Goal: Information Seeking & Learning: Learn about a topic

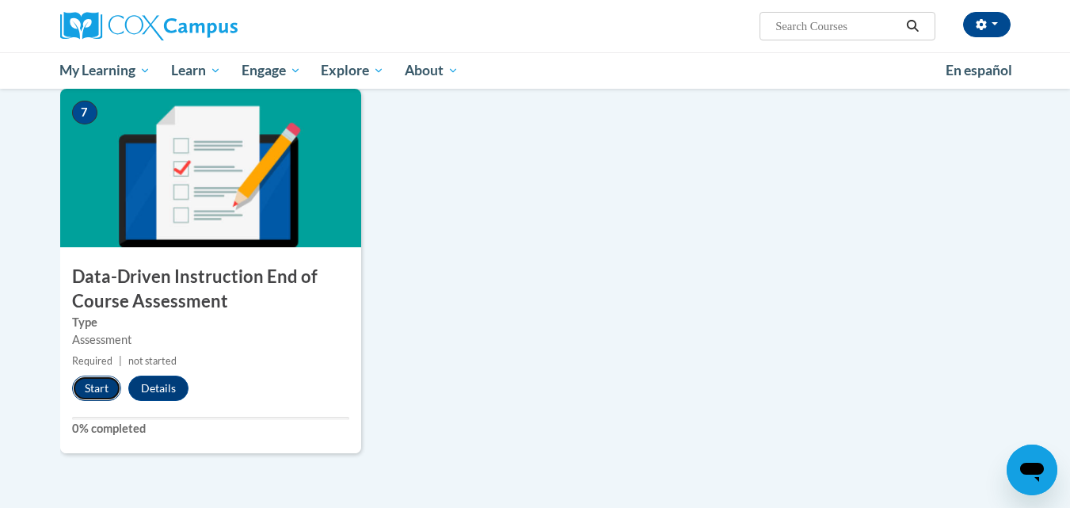
click at [95, 385] on button "Start" at bounding box center [96, 387] width 49 height 25
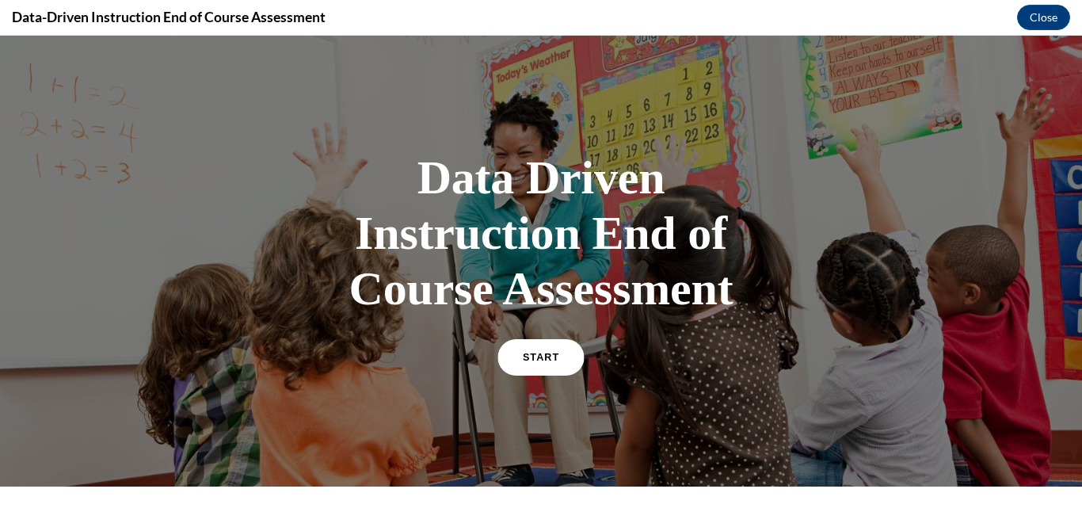
click at [548, 349] on link "START" at bounding box center [540, 357] width 86 height 36
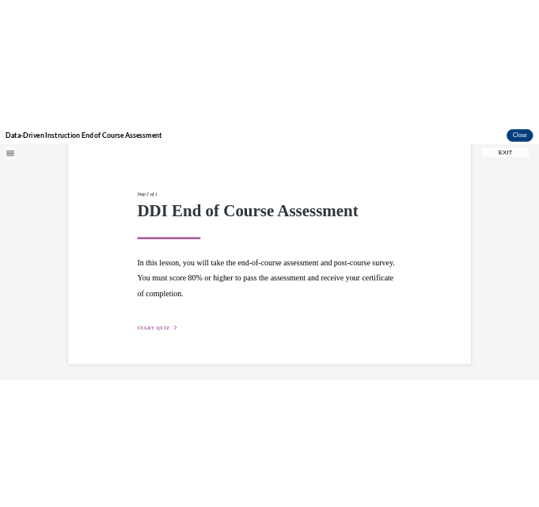
scroll to position [50, 0]
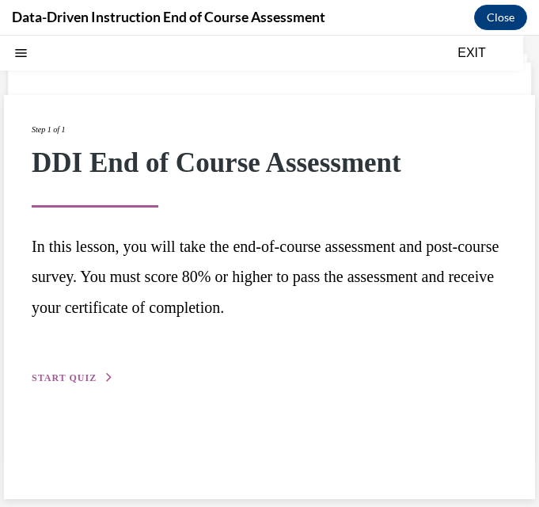
click at [82, 375] on span "START QUIZ" at bounding box center [64, 377] width 65 height 11
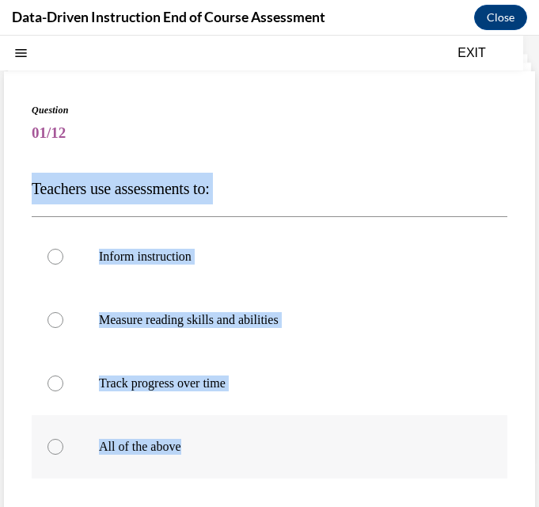
drag, startPoint x: 40, startPoint y: 193, endPoint x: 202, endPoint y: 463, distance: 315.2
click at [202, 463] on div "Question 01/12 Teachers use assessments to: Inform instruction Measure reading …" at bounding box center [270, 375] width 532 height 608
drag, startPoint x: 57, startPoint y: 445, endPoint x: 104, endPoint y: 410, distance: 58.3
click at [57, 445] on div at bounding box center [56, 447] width 16 height 16
click at [57, 445] on input "All of the above" at bounding box center [56, 447] width 16 height 16
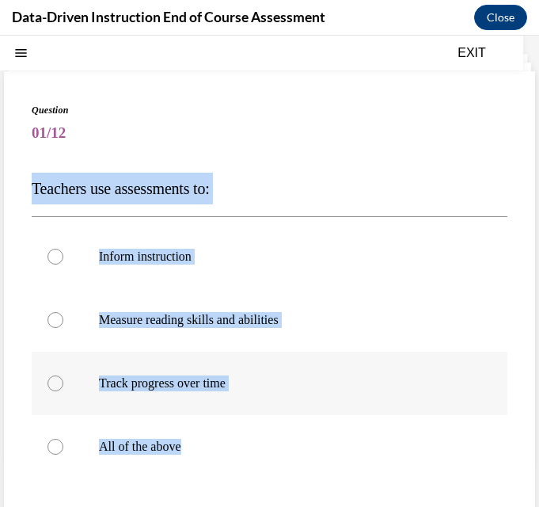
radio input "true"
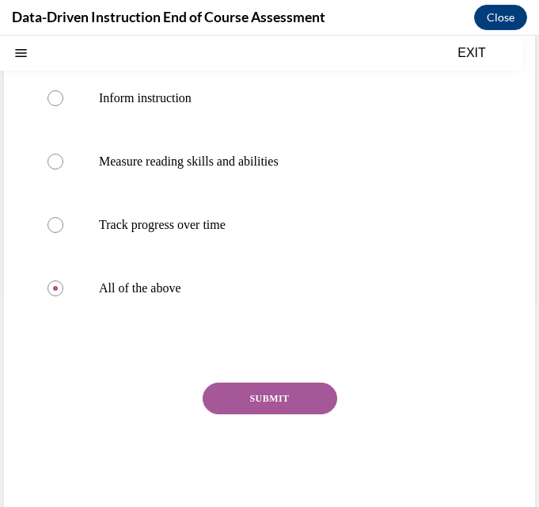
click at [253, 406] on button "SUBMIT" at bounding box center [270, 399] width 135 height 32
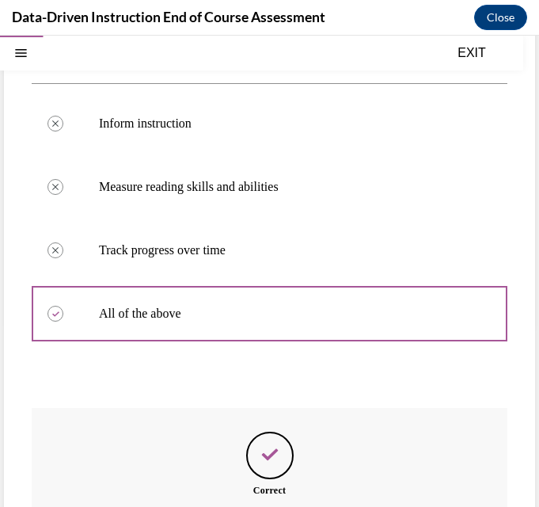
scroll to position [358, 0]
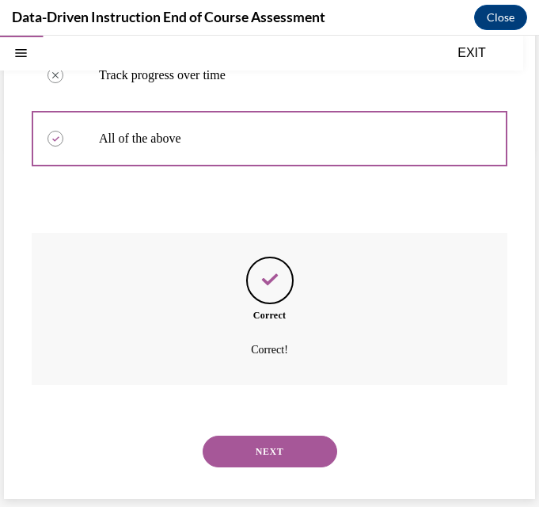
click at [284, 448] on button "NEXT" at bounding box center [270, 452] width 135 height 32
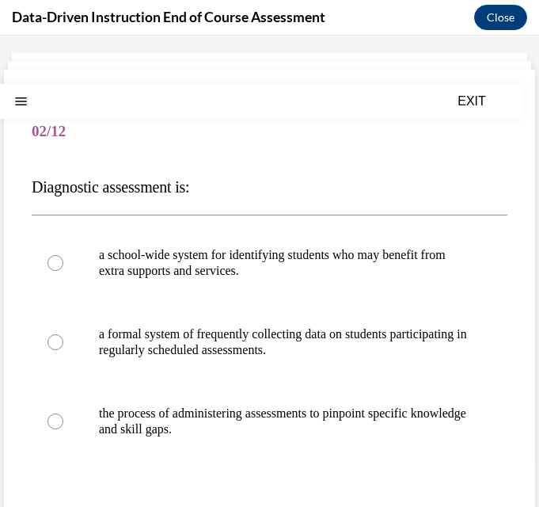
scroll to position [79, 0]
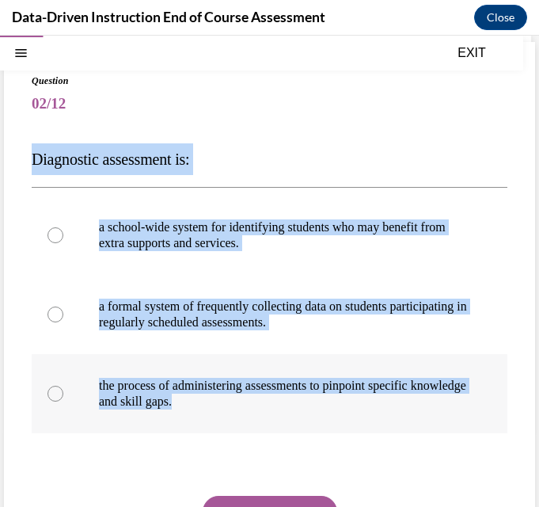
drag, startPoint x: 27, startPoint y: 163, endPoint x: 266, endPoint y: 425, distance: 354.3
click at [266, 425] on div "Question 02/12 Diagnostic assessment is: a school-wide system for identifying s…" at bounding box center [270, 338] width 532 height 592
copy div "Diagnostic assessment is: a school-wide system for identifying students who may…"
click at [71, 390] on label "the process of administering assessments to pinpoint specific knowledge and ski…" at bounding box center [270, 393] width 476 height 79
click at [63, 390] on input "the process of administering assessments to pinpoint specific knowledge and ski…" at bounding box center [56, 394] width 16 height 16
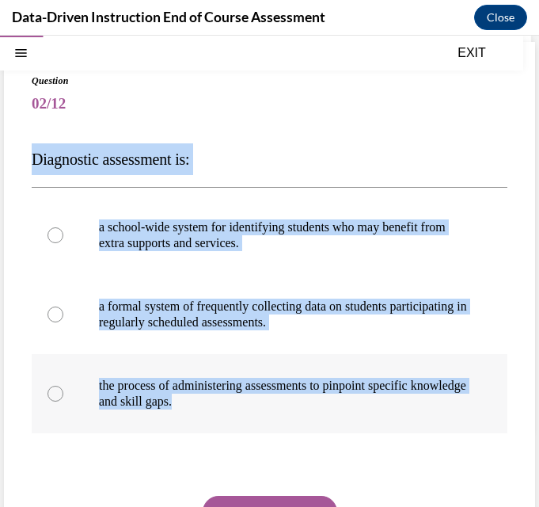
radio input "true"
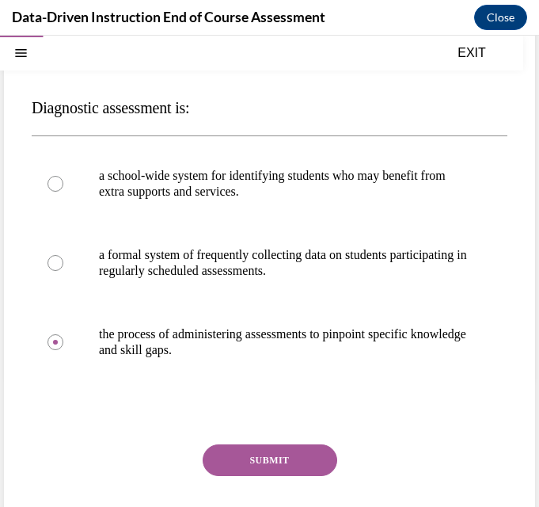
scroll to position [158, 0]
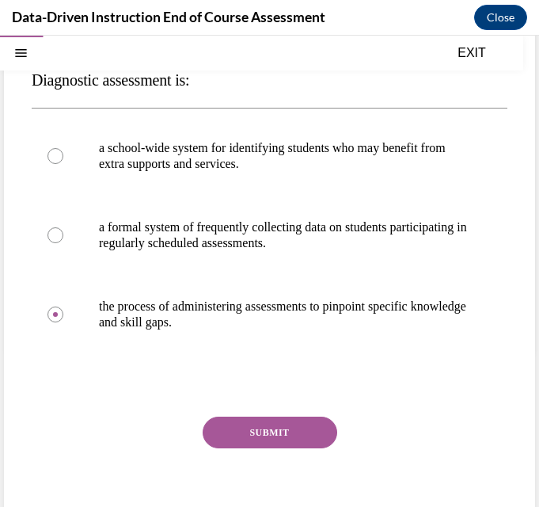
click at [267, 429] on button "SUBMIT" at bounding box center [270, 433] width 135 height 32
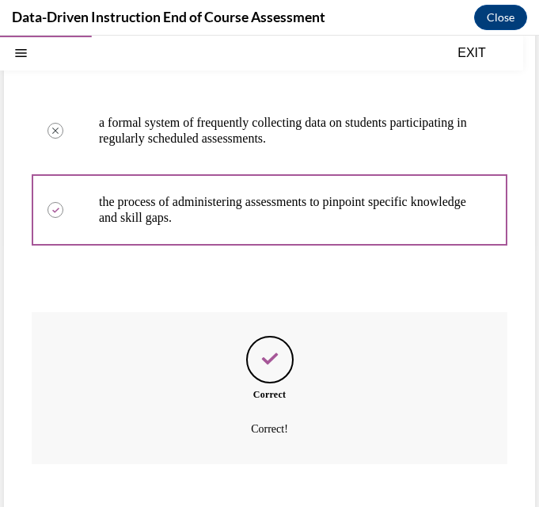
scroll to position [342, 0]
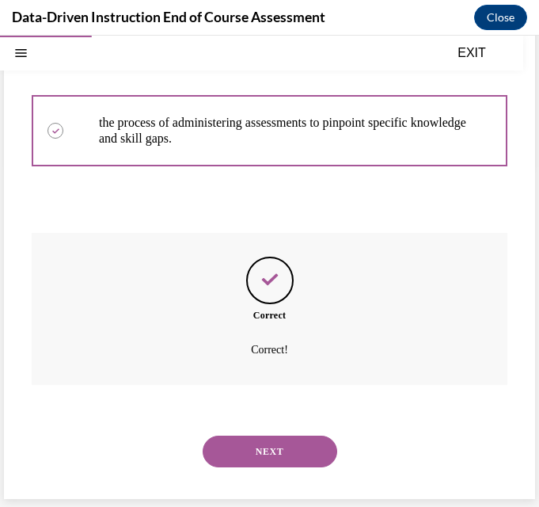
click at [280, 448] on button "NEXT" at bounding box center [270, 452] width 135 height 32
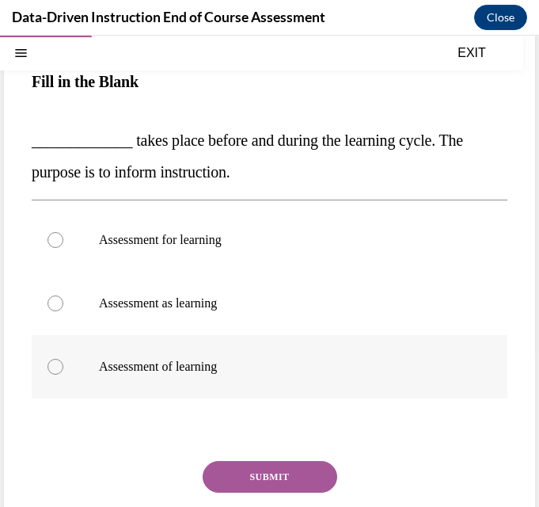
scroll to position [158, 0]
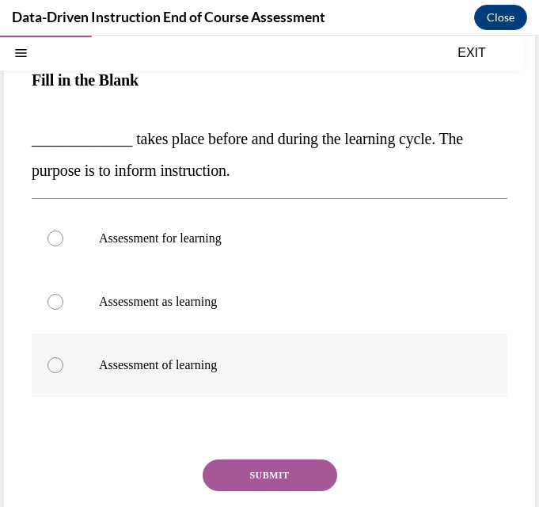
drag, startPoint x: 29, startPoint y: 238, endPoint x: 280, endPoint y: 369, distance: 283.1
click at [280, 369] on div "Question 03/12 Fill in the Blank _____________ takes place before and during th…" at bounding box center [270, 280] width 532 height 634
copy div "Fill in the Blank _____________ takes place before and during the learning cycl…"
click at [68, 364] on label "Assessment of learning" at bounding box center [270, 364] width 476 height 63
click at [63, 364] on input "Assessment of learning" at bounding box center [56, 365] width 16 height 16
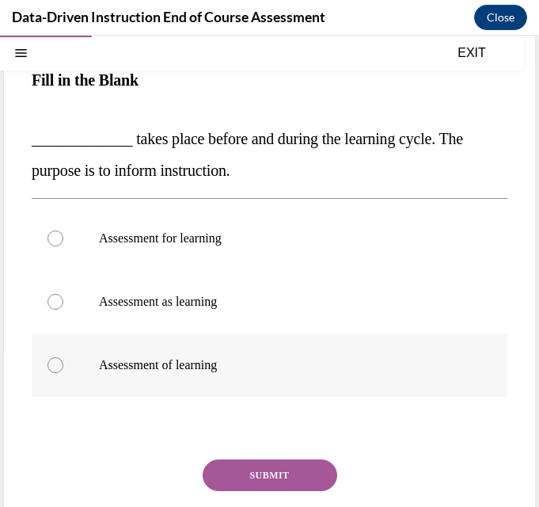
radio input "true"
click at [65, 242] on label "Assessment for learning" at bounding box center [270, 238] width 476 height 63
click at [63, 242] on input "Assessment for learning" at bounding box center [56, 239] width 16 height 16
radio input "true"
click at [257, 475] on button "SUBMIT" at bounding box center [270, 475] width 135 height 32
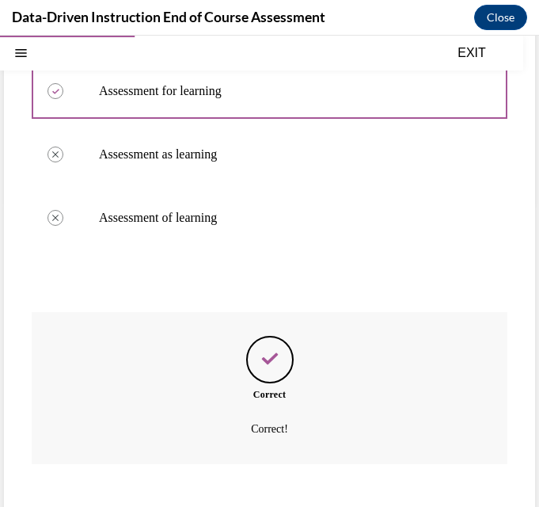
scroll to position [227, 0]
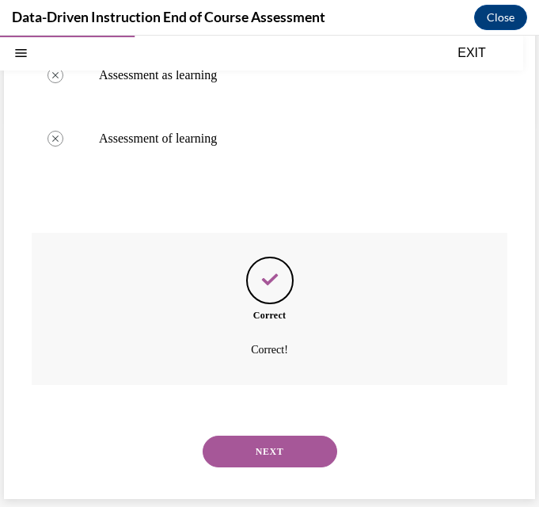
click at [293, 444] on button "NEXT" at bounding box center [270, 452] width 135 height 32
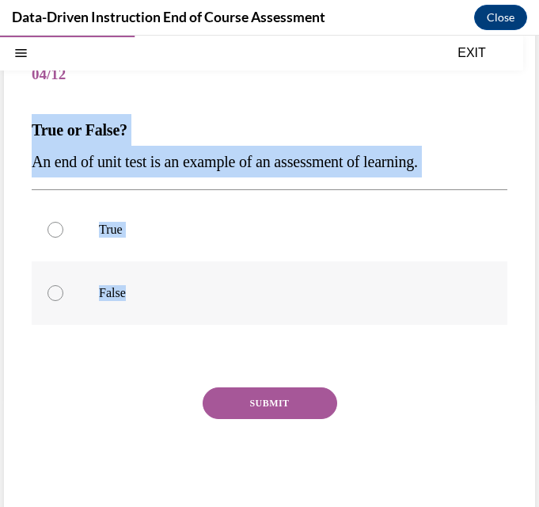
drag, startPoint x: 28, startPoint y: 122, endPoint x: 175, endPoint y: 285, distance: 219.9
click at [175, 285] on div "Question 04/12 True or False? An end of unit test is an example of an assessmen…" at bounding box center [270, 269] width 532 height 513
copy div "True or False? An end of unit test is an example of an assessment of learning. …"
drag, startPoint x: 83, startPoint y: 234, endPoint x: 112, endPoint y: 265, distance: 43.2
click at [83, 234] on label "True" at bounding box center [270, 229] width 476 height 63
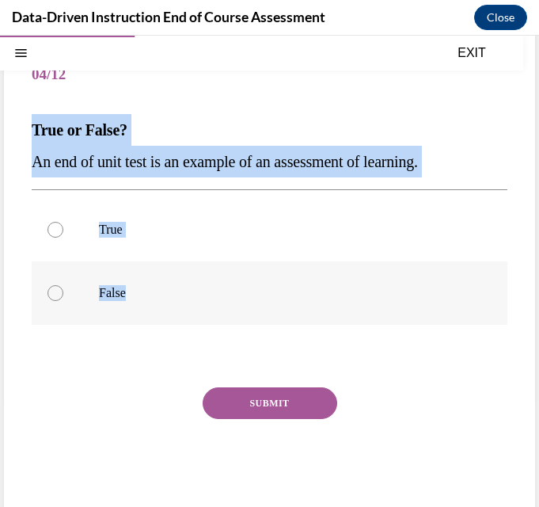
click at [63, 234] on input "True" at bounding box center [56, 230] width 16 height 16
radio input "true"
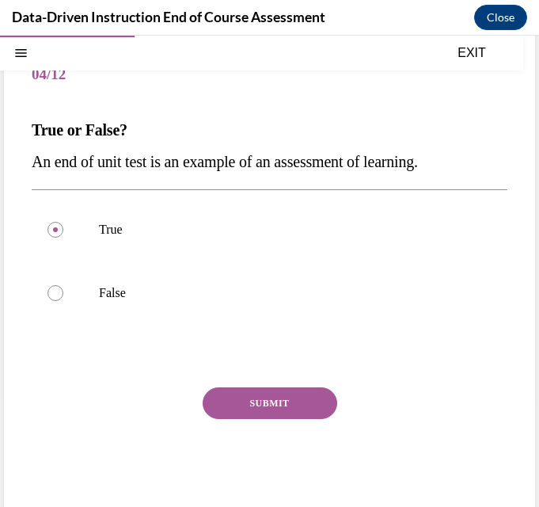
click at [281, 400] on button "SUBMIT" at bounding box center [270, 403] width 135 height 32
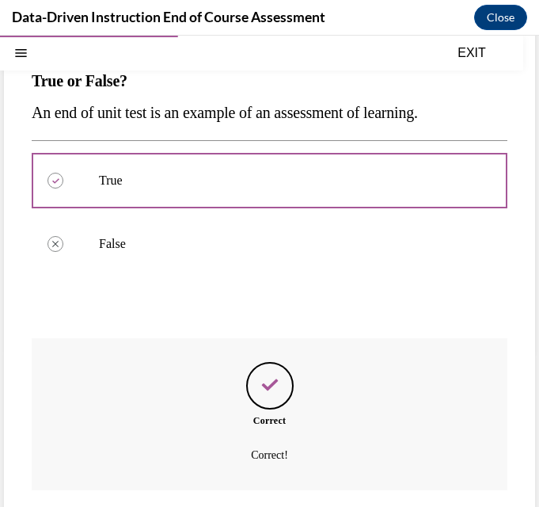
scroll to position [263, 0]
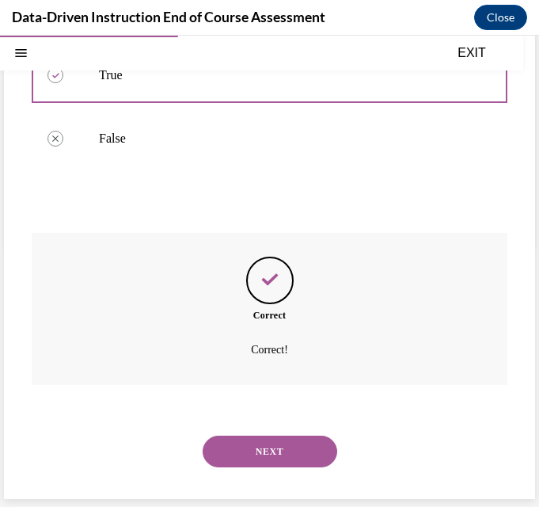
click at [238, 443] on button "NEXT" at bounding box center [270, 452] width 135 height 32
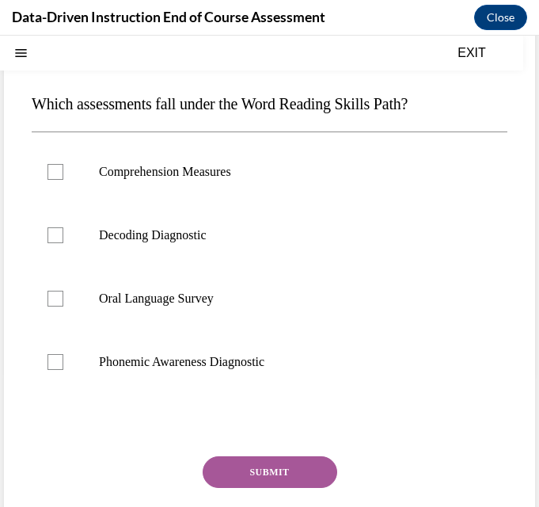
scroll to position [0, 0]
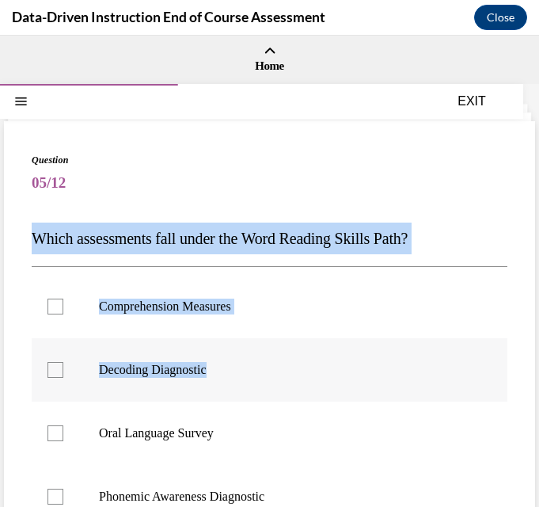
drag, startPoint x: 23, startPoint y: 241, endPoint x: 223, endPoint y: 351, distance: 228.0
click at [223, 351] on div "Question 05/12 Which assessments fall under the Word Reading Skills Path? Compr…" at bounding box center [270, 425] width 532 height 608
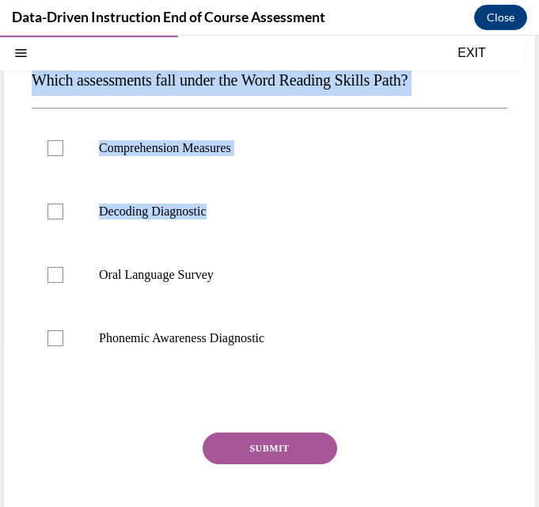
scroll to position [79, 0]
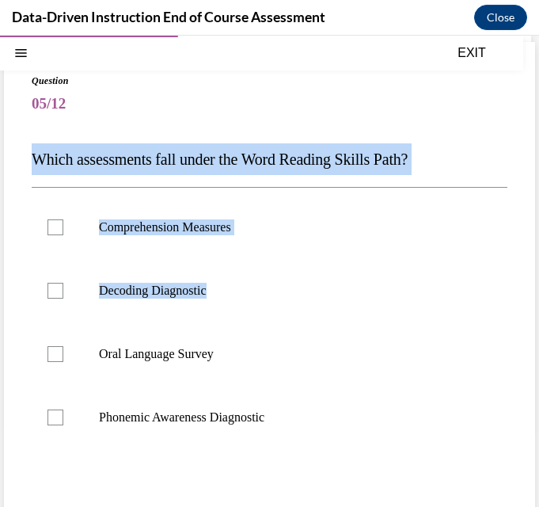
click at [72, 119] on span "05/12" at bounding box center [270, 104] width 476 height 32
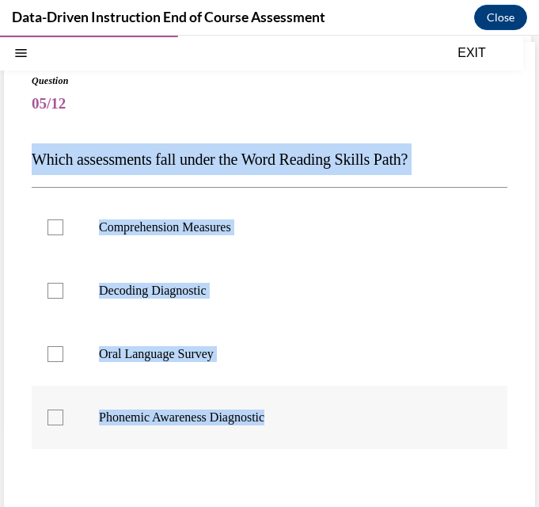
drag, startPoint x: 31, startPoint y: 151, endPoint x: 284, endPoint y: 424, distance: 372.2
click at [284, 424] on div "Question 05/12 Which assessments fall under the Word Reading Skills Path? Compr…" at bounding box center [270, 346] width 532 height 608
copy div "Which assessments fall under the Word Reading Skills Path? Comprehension Measur…"
click at [63, 288] on div at bounding box center [56, 291] width 16 height 16
click at [63, 288] on input "Decoding Diagnostic" at bounding box center [56, 291] width 16 height 16
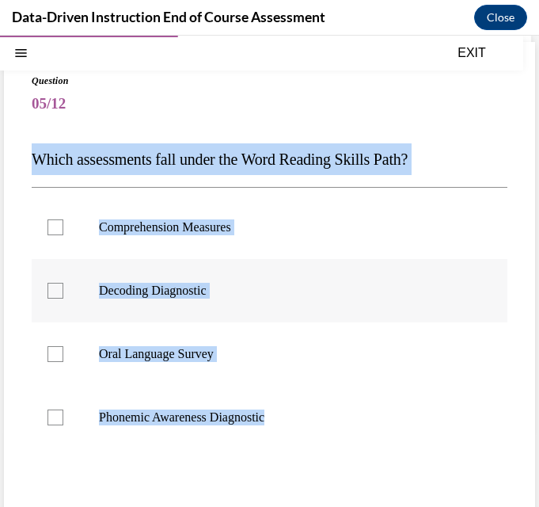
checkbox input "true"
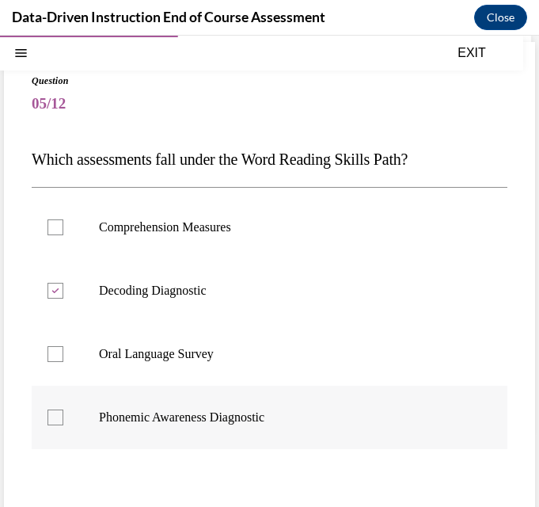
click at [61, 410] on div at bounding box center [56, 418] width 16 height 16
click at [61, 410] on input "Phonemic Awareness Diagnostic" at bounding box center [56, 418] width 16 height 16
checkbox input "true"
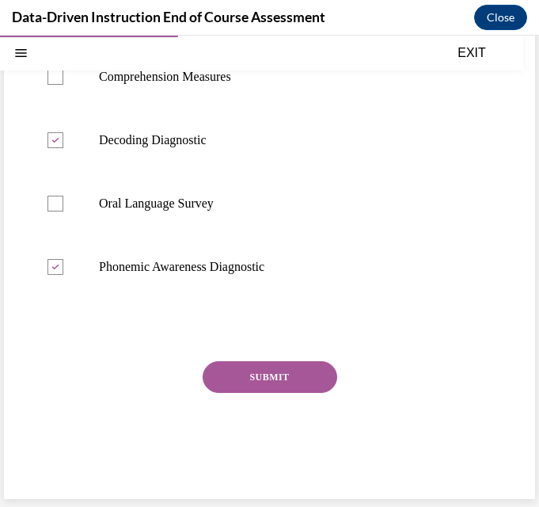
click at [256, 372] on button "SUBMIT" at bounding box center [270, 377] width 135 height 32
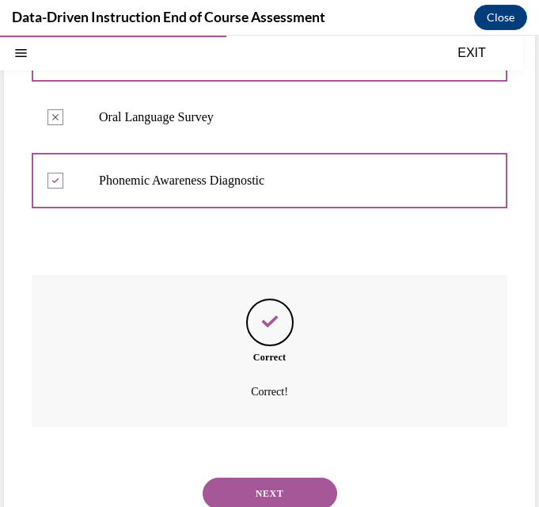
scroll to position [358, 0]
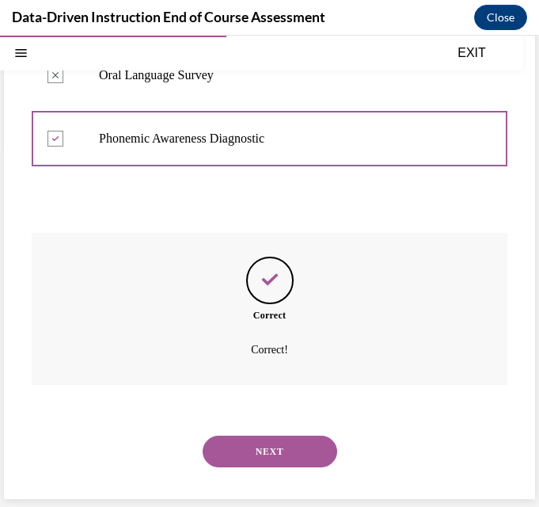
click at [274, 448] on button "NEXT" at bounding box center [270, 452] width 135 height 32
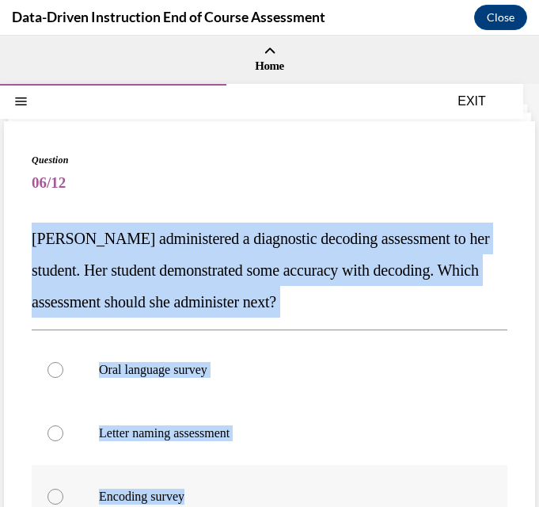
drag, startPoint x: 28, startPoint y: 236, endPoint x: 227, endPoint y: 487, distance: 320.8
click at [227, 487] on div "Question 06/12 [PERSON_NAME] administered a diagnostic decoding assessment to h…" at bounding box center [270, 456] width 532 height 671
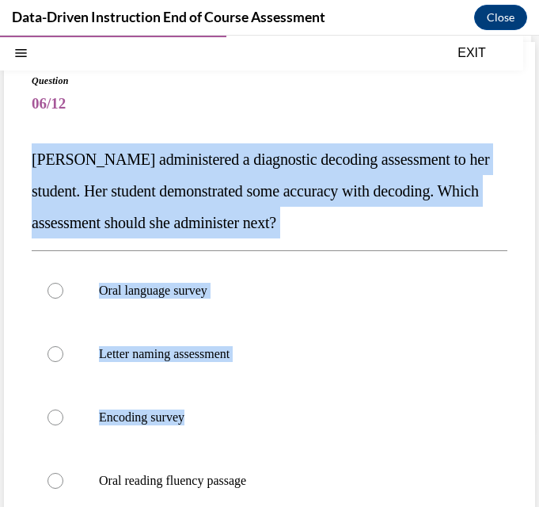
scroll to position [108, 0]
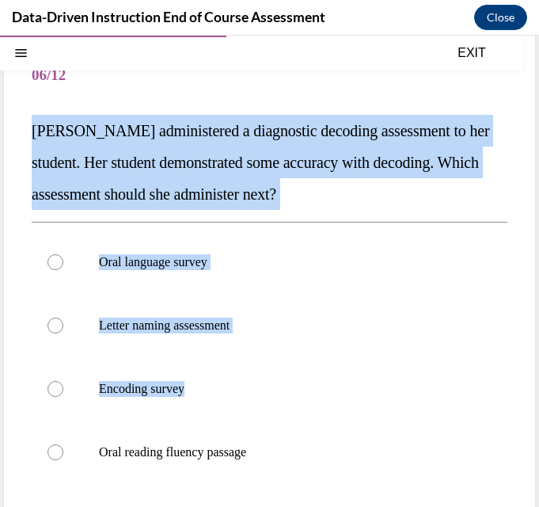
click at [76, 83] on span "06/12" at bounding box center [270, 75] width 476 height 32
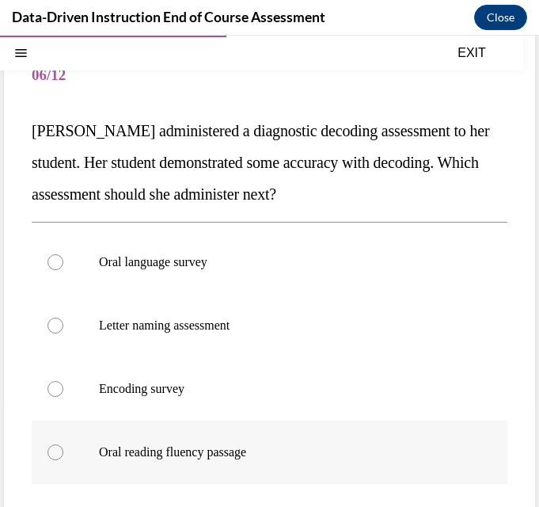
drag, startPoint x: 28, startPoint y: 128, endPoint x: 273, endPoint y: 447, distance: 402.8
click at [273, 447] on div "Question 06/12 [PERSON_NAME] administered a diagnostic decoding assessment to h…" at bounding box center [270, 348] width 532 height 671
copy div "[PERSON_NAME] administered a diagnostic decoding assessment to her student. Her…"
click at [72, 390] on label "Encoding survey" at bounding box center [270, 388] width 476 height 63
click at [63, 390] on input "Encoding survey" at bounding box center [56, 389] width 16 height 16
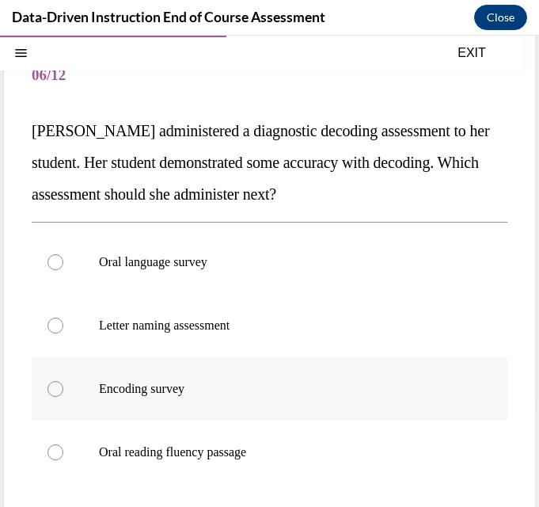
radio input "true"
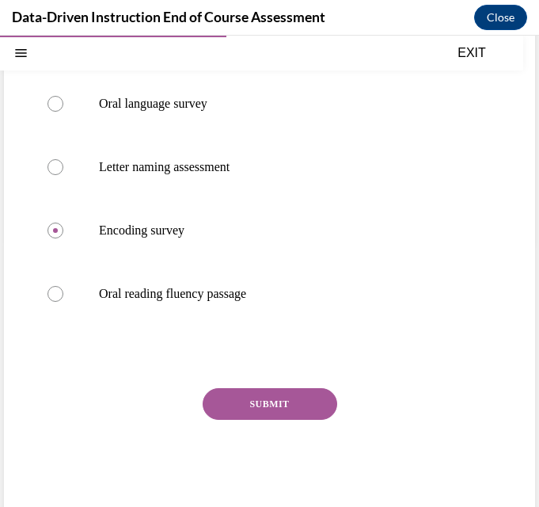
click at [223, 405] on button "SUBMIT" at bounding box center [270, 404] width 135 height 32
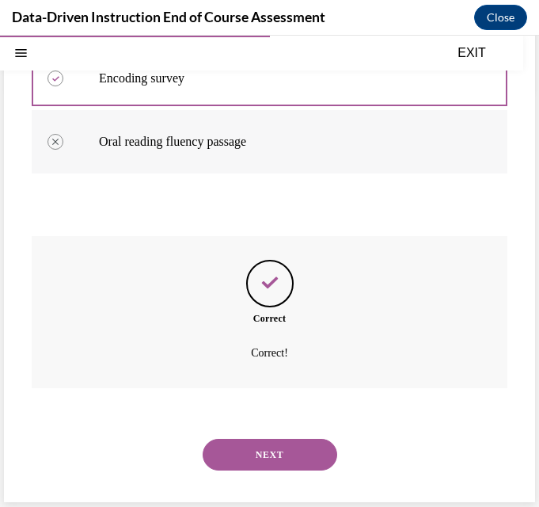
scroll to position [421, 0]
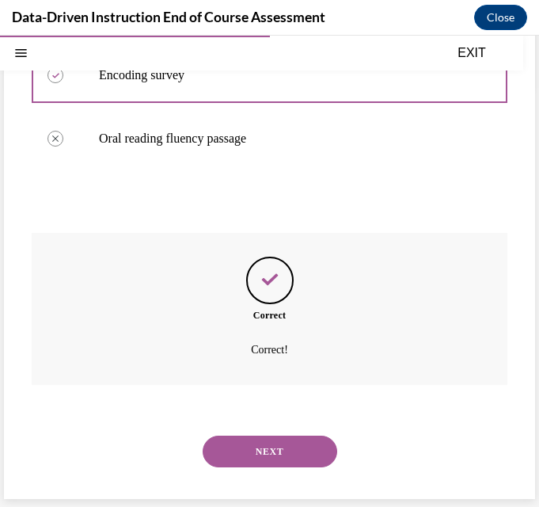
click at [284, 450] on button "NEXT" at bounding box center [270, 452] width 135 height 32
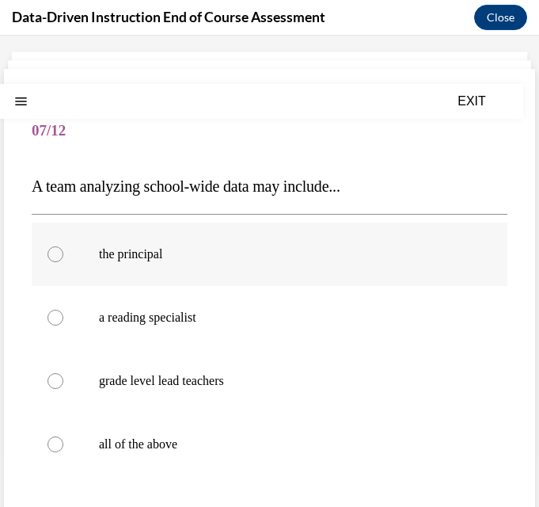
scroll to position [79, 0]
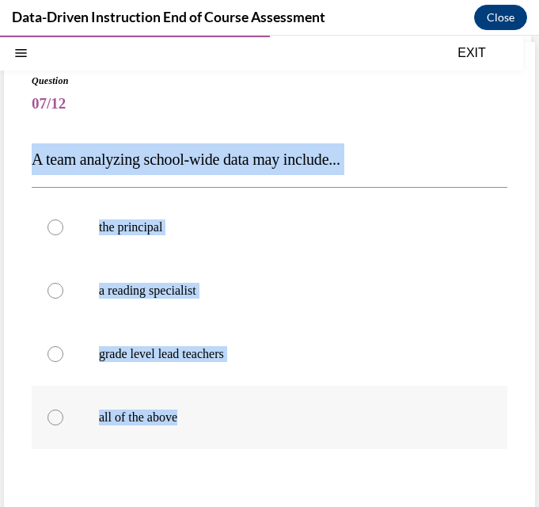
drag, startPoint x: 31, startPoint y: 162, endPoint x: 238, endPoint y: 408, distance: 321.6
click at [238, 408] on div "Question 07/12 A team analyzing school-wide data may include... the principal a…" at bounding box center [270, 346] width 532 height 608
copy div "A team analyzing school-wide data may include... the principal a reading specia…"
click at [58, 414] on div at bounding box center [56, 418] width 16 height 16
click at [58, 414] on input "all of the above" at bounding box center [56, 418] width 16 height 16
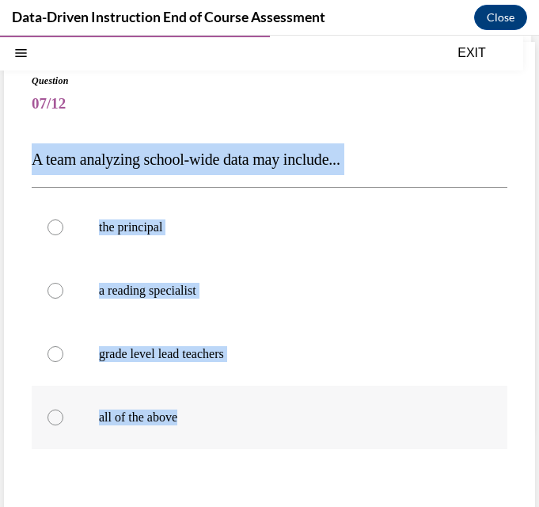
radio input "true"
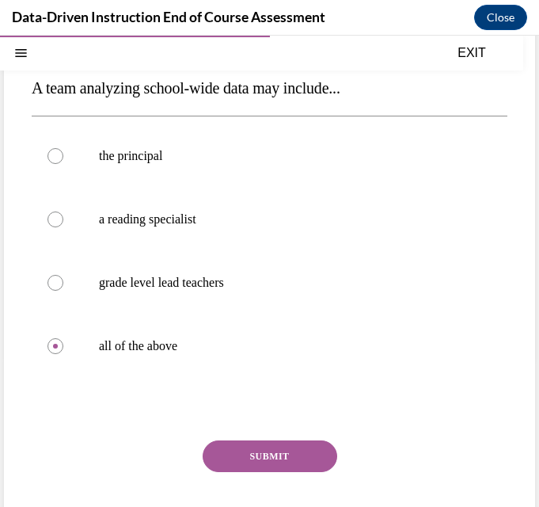
click at [263, 455] on button "SUBMIT" at bounding box center [270, 456] width 135 height 32
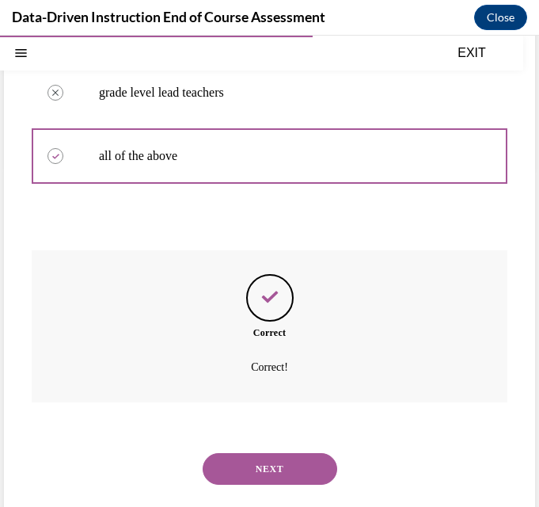
scroll to position [358, 0]
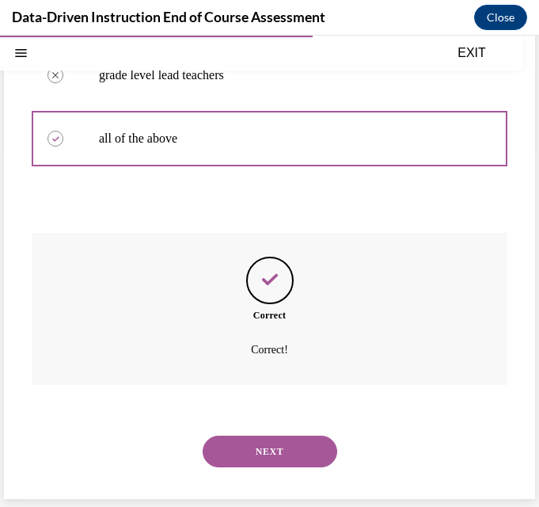
click at [284, 440] on button "NEXT" at bounding box center [270, 452] width 135 height 32
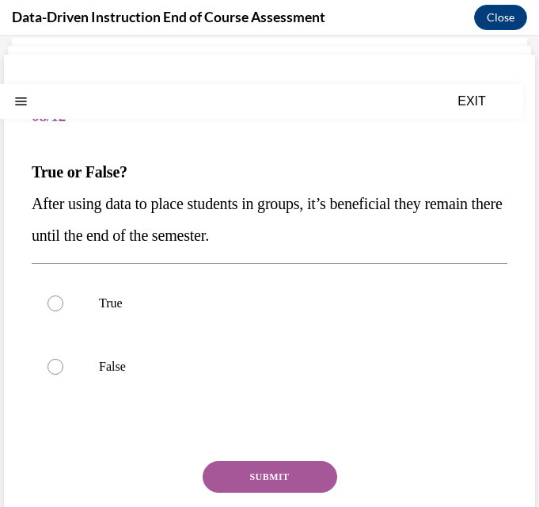
scroll to position [79, 0]
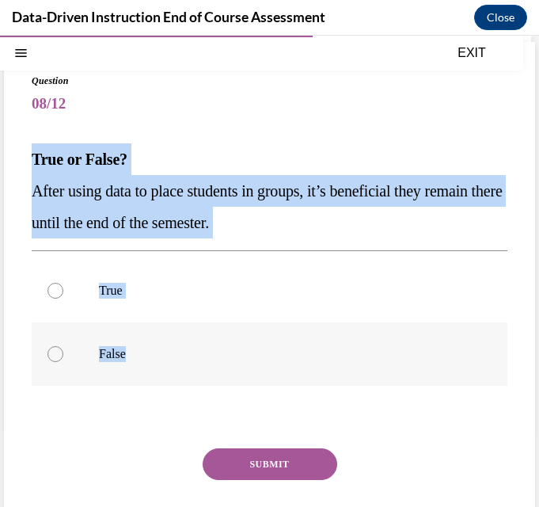
drag, startPoint x: 29, startPoint y: 156, endPoint x: 160, endPoint y: 339, distance: 225.3
click at [160, 339] on div "Question 08/12 True or False? After using data to place students in groups, it’…" at bounding box center [270, 314] width 532 height 544
copy div "True or False? After using data to place students in groups, it’s beneficial th…"
click at [54, 351] on div at bounding box center [56, 354] width 16 height 16
click at [54, 351] on input "False" at bounding box center [56, 354] width 16 height 16
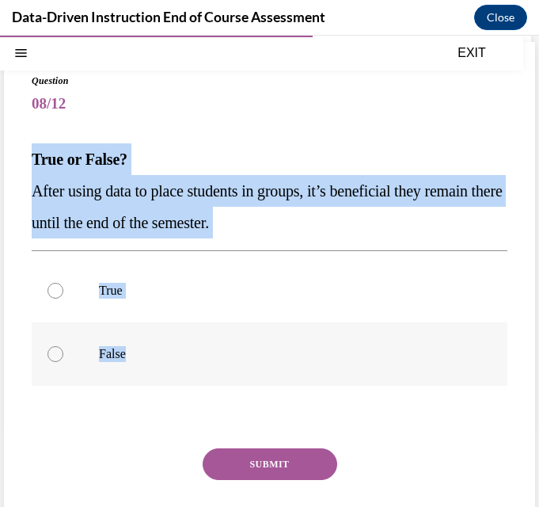
radio input "true"
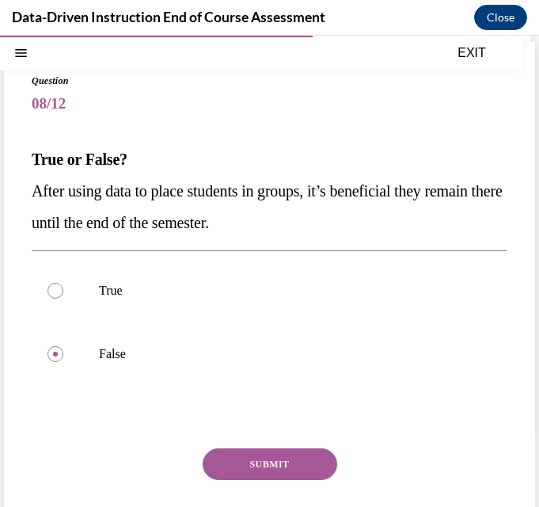
click at [264, 466] on button "SUBMIT" at bounding box center [270, 464] width 135 height 32
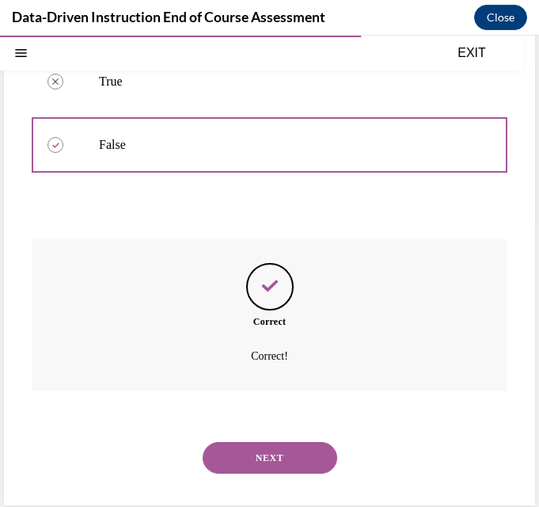
scroll to position [295, 0]
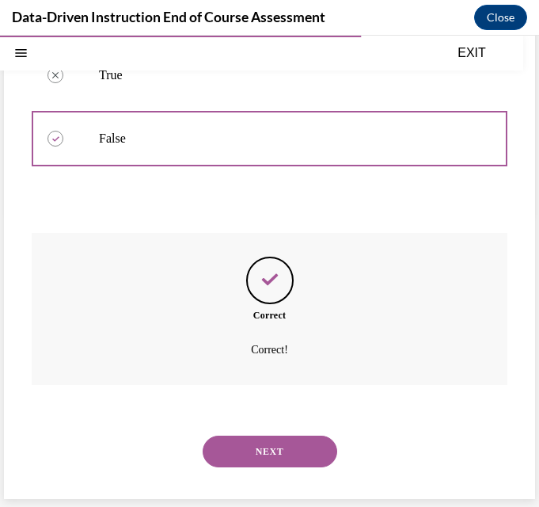
click at [270, 459] on button "NEXT" at bounding box center [270, 452] width 135 height 32
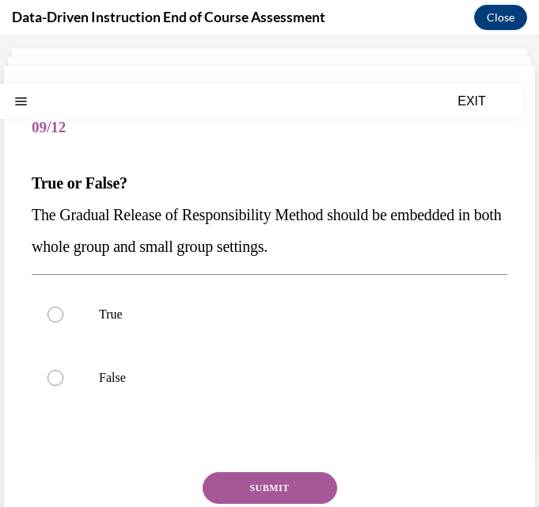
scroll to position [79, 0]
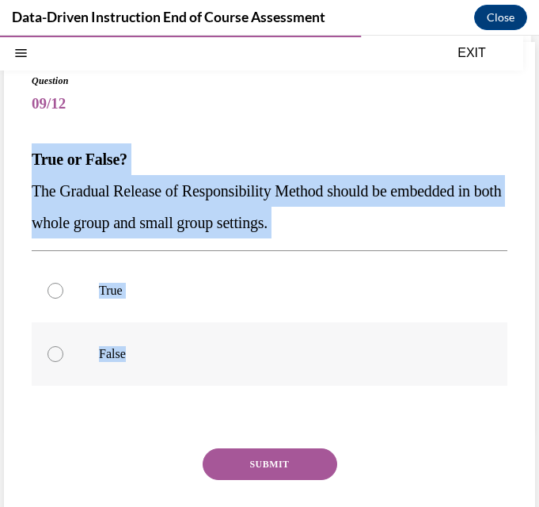
drag, startPoint x: 26, startPoint y: 157, endPoint x: 208, endPoint y: 360, distance: 273.2
click at [208, 360] on div "Question 09/12 True or False? The Gradual Release of Responsibility Method shou…" at bounding box center [270, 314] width 532 height 544
copy div "True or False? The Gradual Release of Responsibility Method should be embedded …"
drag, startPoint x: 67, startPoint y: 295, endPoint x: 94, endPoint y: 313, distance: 32.5
click at [67, 295] on label "True" at bounding box center [270, 290] width 476 height 63
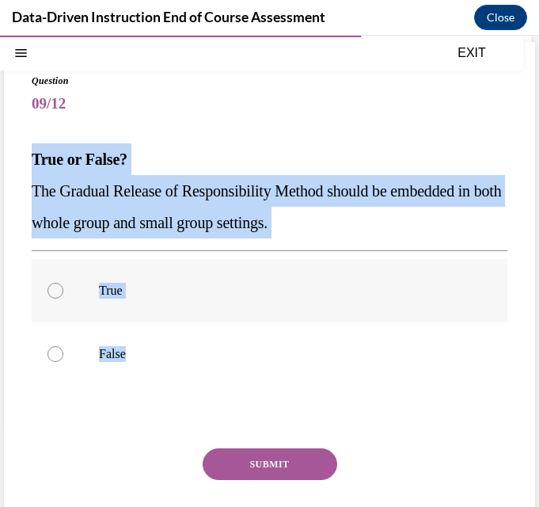
click at [63, 295] on input "True" at bounding box center [56, 291] width 16 height 16
radio input "true"
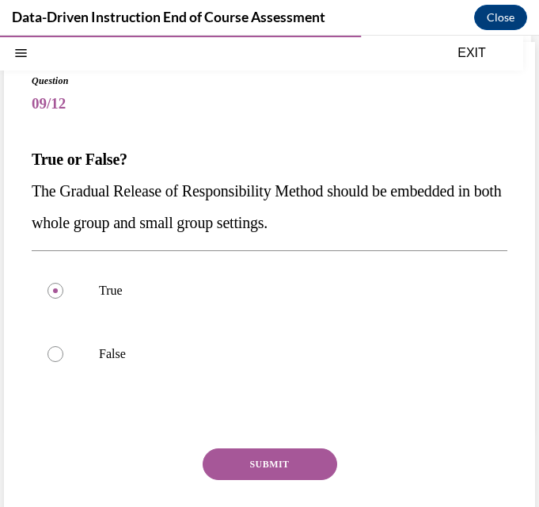
click at [265, 459] on button "SUBMIT" at bounding box center [270, 464] width 135 height 32
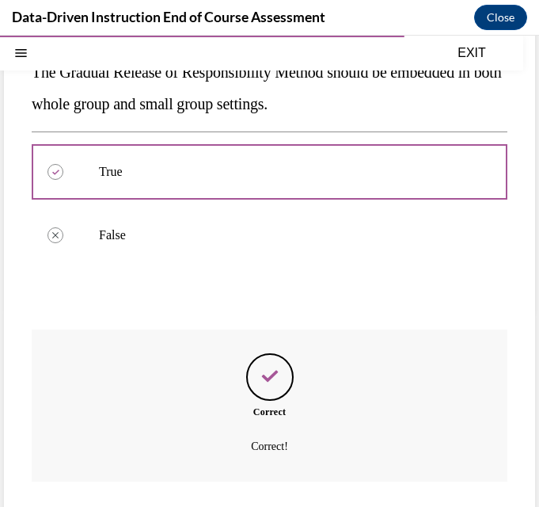
scroll to position [295, 0]
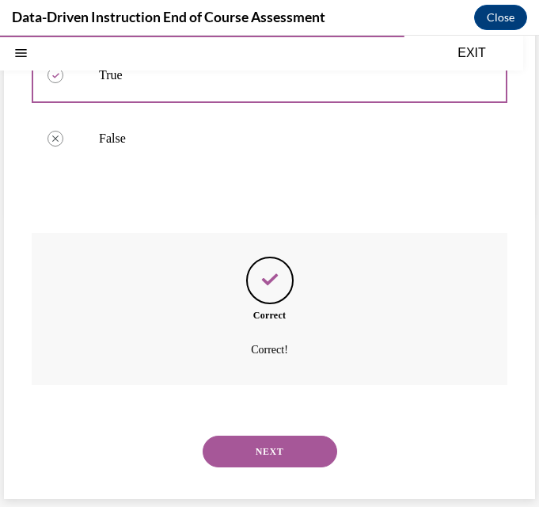
click at [269, 445] on button "NEXT" at bounding box center [270, 452] width 135 height 32
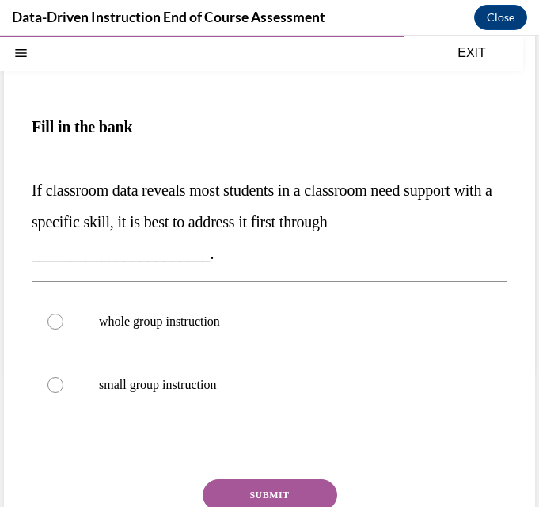
scroll to position [158, 0]
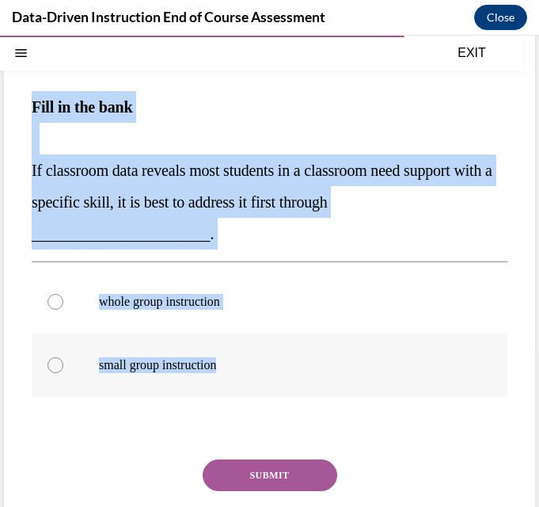
drag, startPoint x: 31, startPoint y: 102, endPoint x: 235, endPoint y: 356, distance: 326.2
click at [235, 356] on div "Question 10/12 Fill in the bank If classroom data reveals most students in a cl…" at bounding box center [270, 280] width 532 height 634
copy div "Fill in the bank If classroom data reveals most students in a classroom need su…"
click at [54, 302] on div at bounding box center [56, 302] width 16 height 16
click at [54, 302] on input "whole group instruction" at bounding box center [56, 302] width 16 height 16
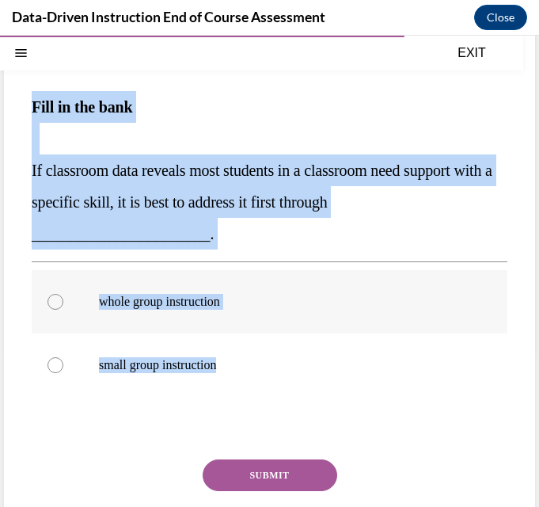
radio input "true"
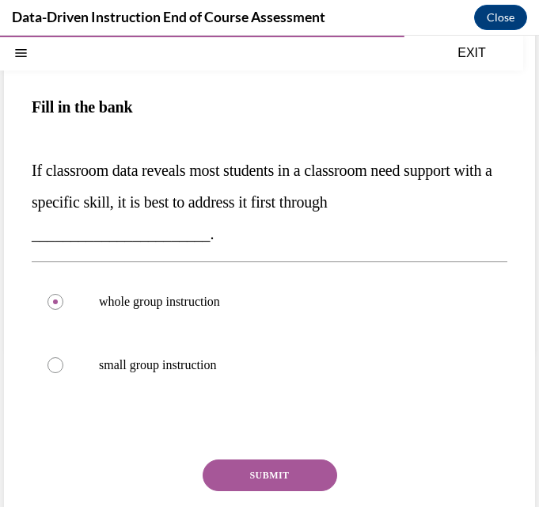
click at [265, 468] on button "SUBMIT" at bounding box center [270, 475] width 135 height 32
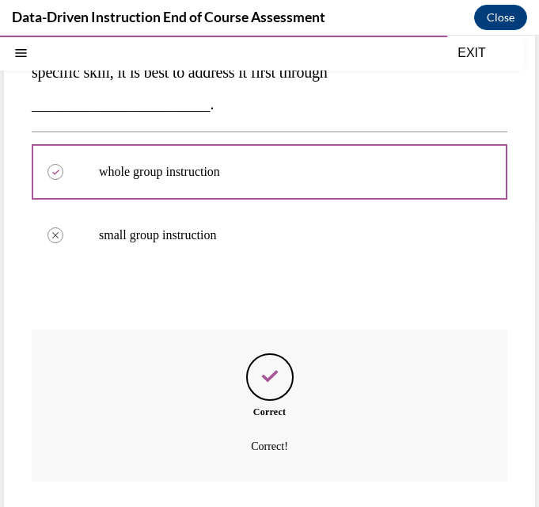
scroll to position [385, 0]
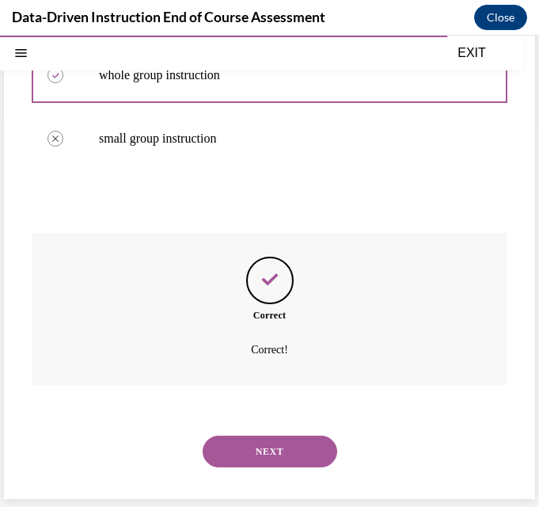
click at [277, 441] on button "NEXT" at bounding box center [270, 452] width 135 height 32
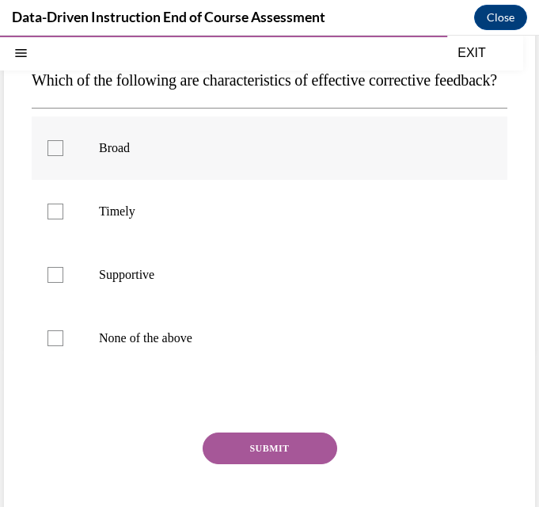
scroll to position [79, 0]
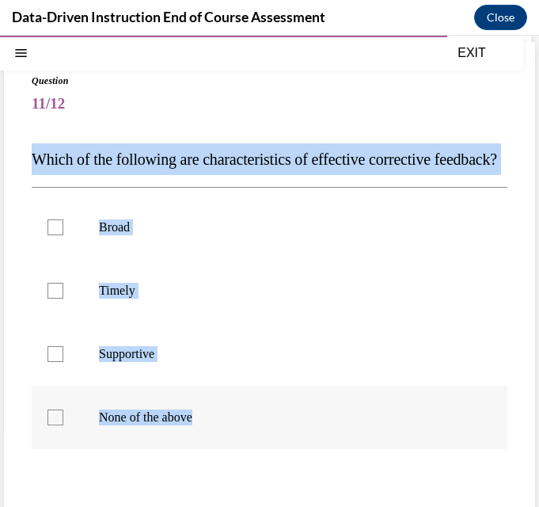
drag, startPoint x: 32, startPoint y: 155, endPoint x: 223, endPoint y: 437, distance: 340.1
click at [223, 437] on div "Question 11/12 Which of the following are characteristics of effective correcti…" at bounding box center [270, 358] width 476 height 568
click at [63, 314] on label "Timely" at bounding box center [270, 290] width 476 height 63
click at [63, 299] on input "Timely" at bounding box center [56, 291] width 16 height 16
checkbox input "true"
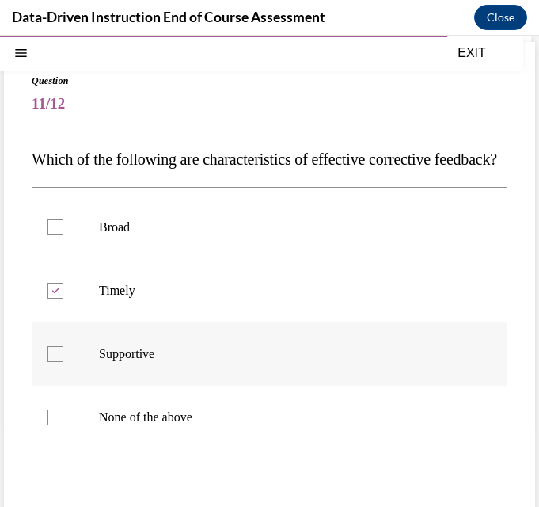
click at [62, 362] on div at bounding box center [56, 354] width 16 height 16
click at [62, 362] on input "Supportive" at bounding box center [56, 354] width 16 height 16
checkbox input "true"
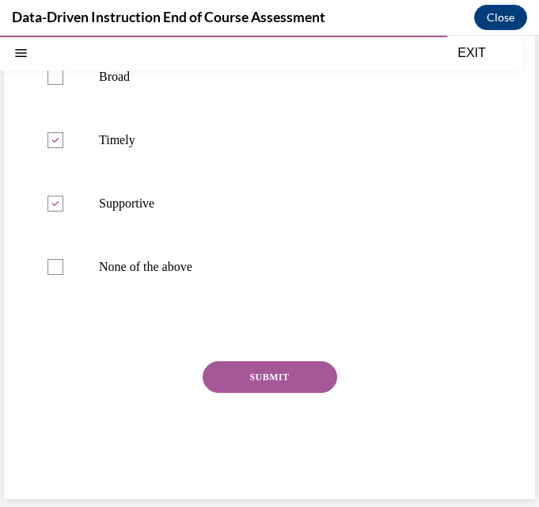
click at [247, 393] on button "SUBMIT" at bounding box center [270, 377] width 135 height 32
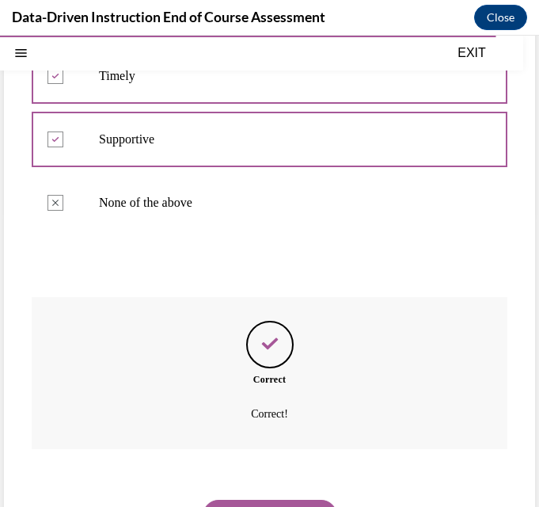
scroll to position [390, 0]
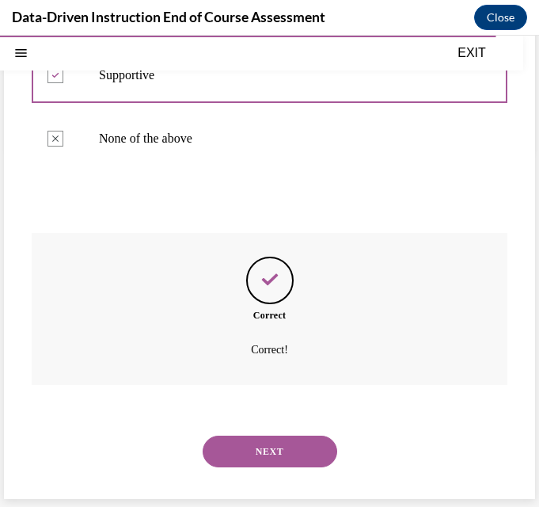
click at [272, 445] on button "NEXT" at bounding box center [270, 452] width 135 height 32
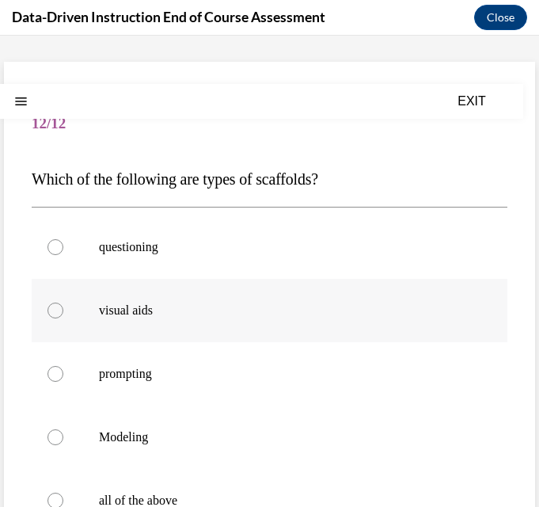
scroll to position [158, 0]
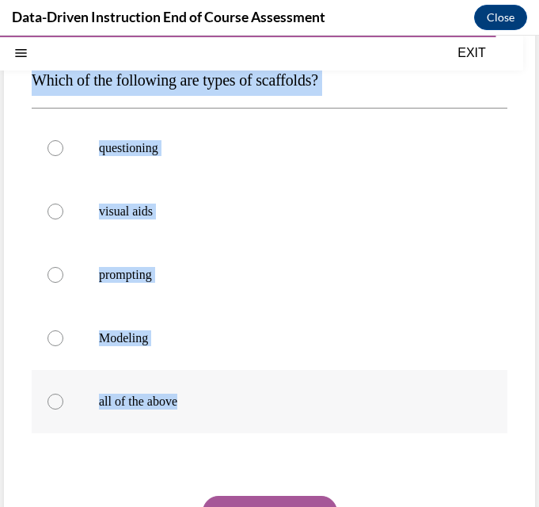
drag, startPoint x: 29, startPoint y: 78, endPoint x: 216, endPoint y: 390, distance: 363.1
click at [216, 390] on div "Question 12/12 Which of the following are types of scaffolds? questioning visua…" at bounding box center [270, 298] width 532 height 671
copy div "Which of the following are types of scaffolds? questioning visual aids promptin…"
click at [61, 410] on label "all of the above" at bounding box center [270, 401] width 476 height 63
click at [61, 410] on input "all of the above" at bounding box center [56, 402] width 16 height 16
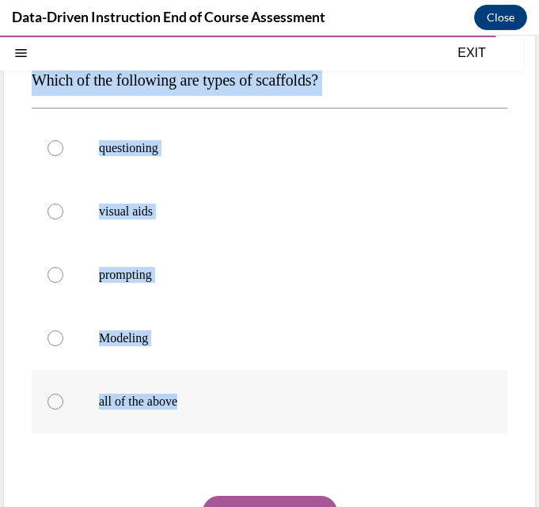
radio input "true"
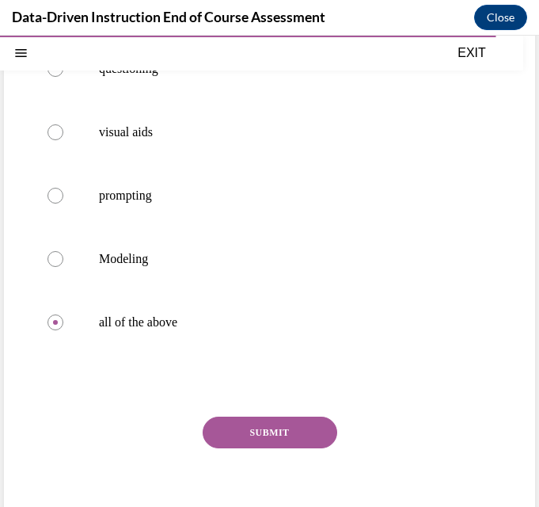
click at [254, 433] on button "SUBMIT" at bounding box center [270, 433] width 135 height 32
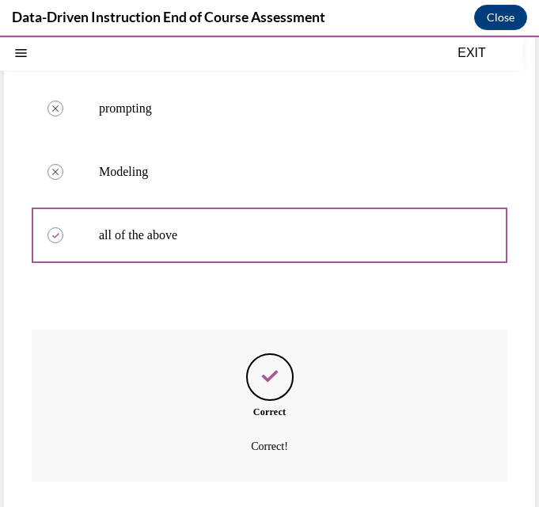
scroll to position [421, 0]
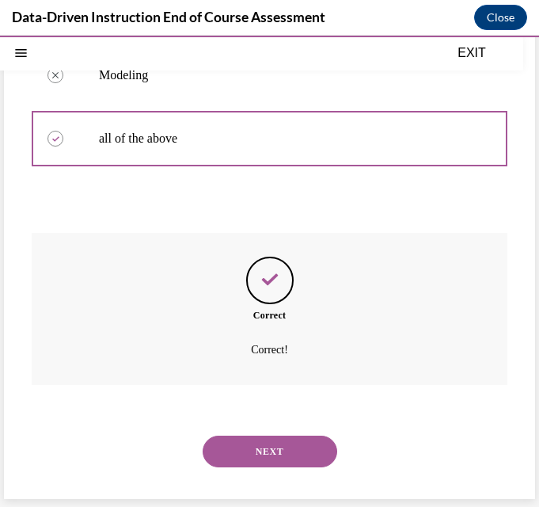
click at [256, 449] on button "NEXT" at bounding box center [270, 452] width 135 height 32
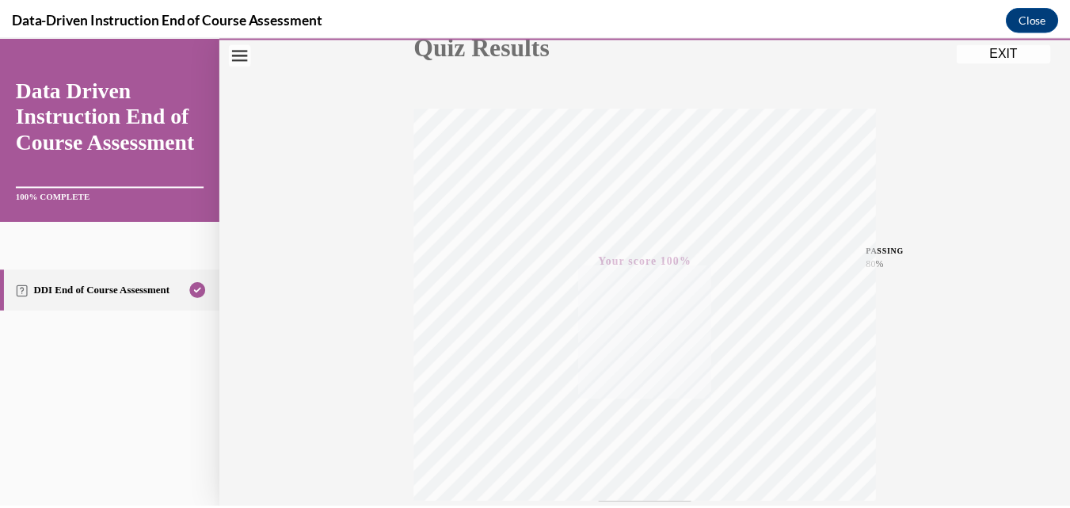
scroll to position [181, 0]
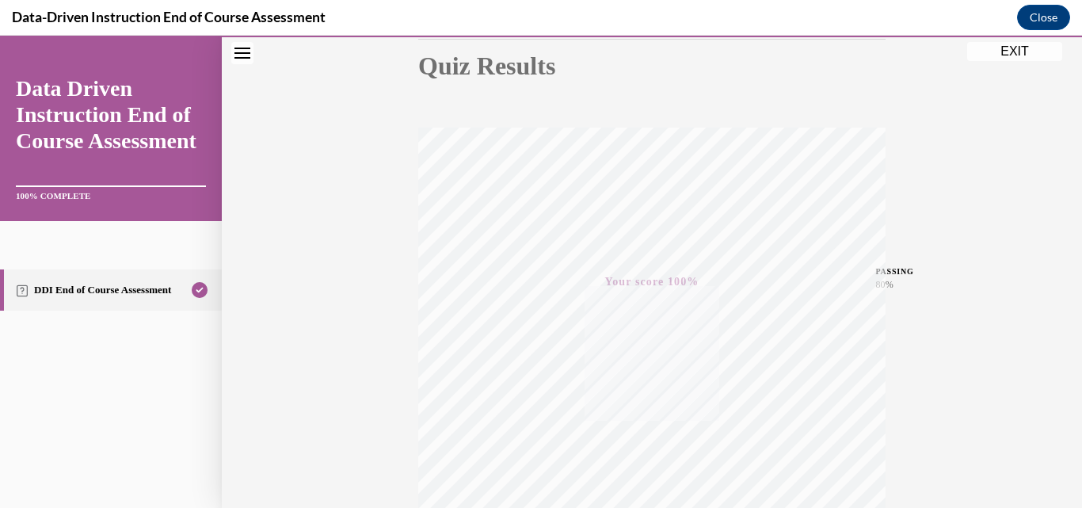
click at [1019, 48] on button "EXIT" at bounding box center [1014, 51] width 95 height 19
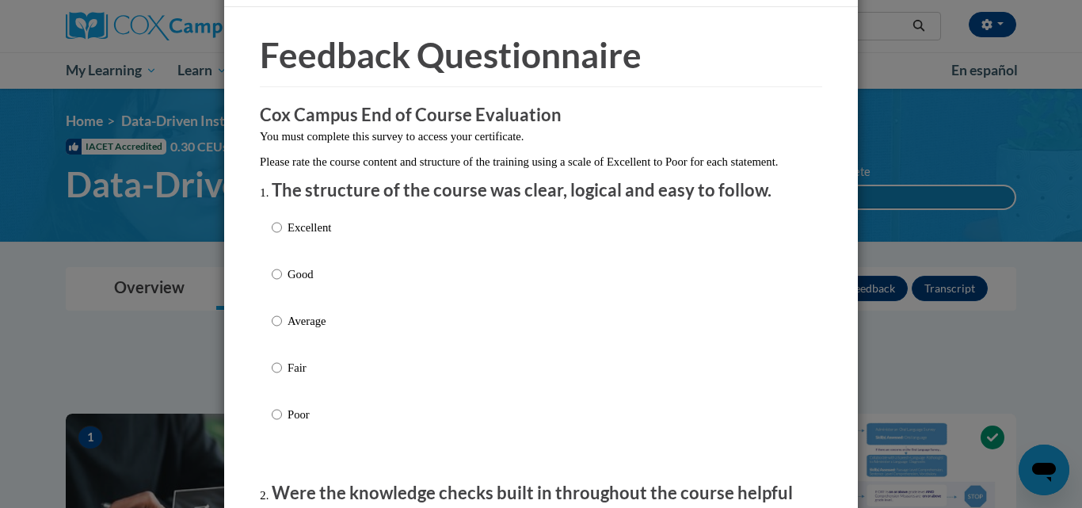
scroll to position [79, 0]
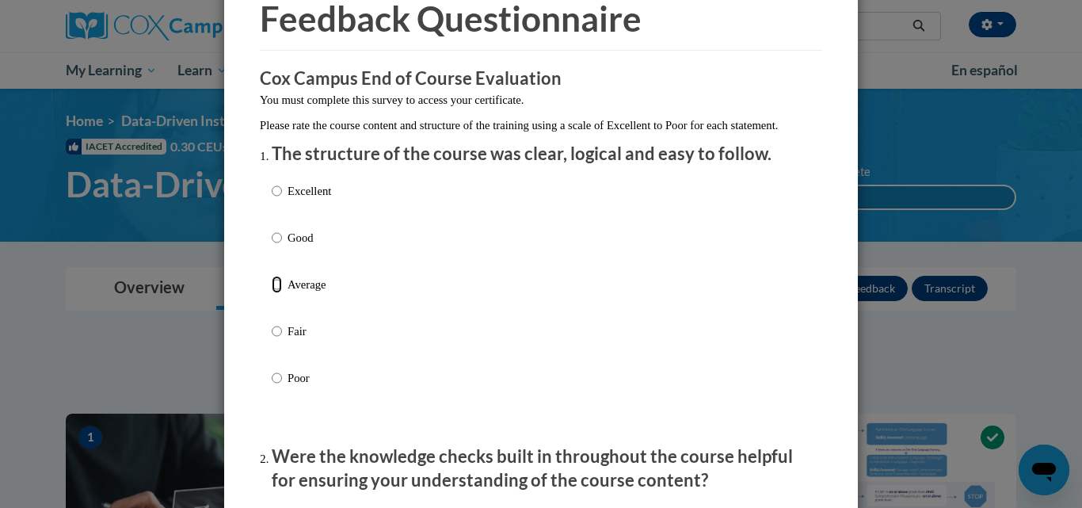
click at [272, 293] on input "Average" at bounding box center [277, 284] width 10 height 17
radio input "true"
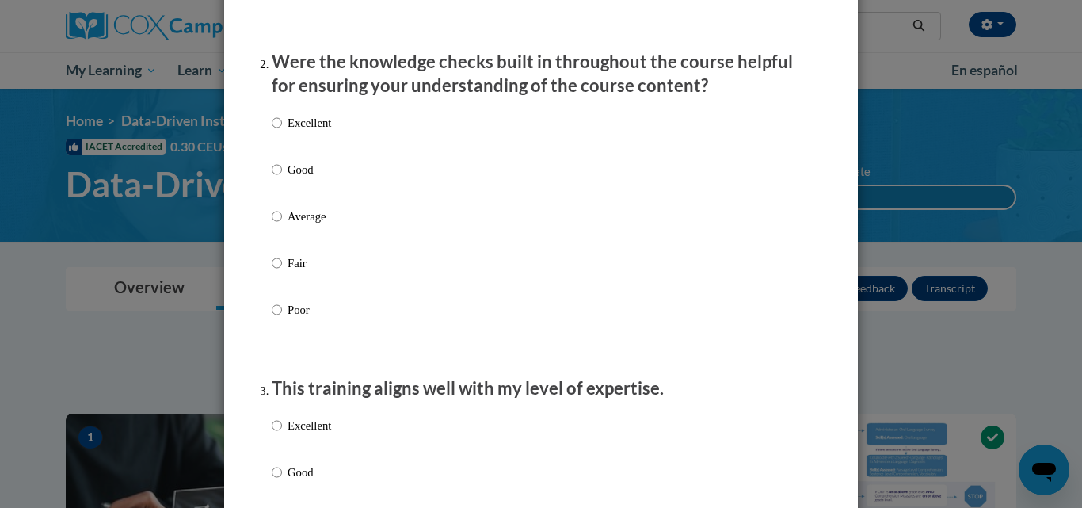
scroll to position [475, 0]
click at [274, 223] on input "Average" at bounding box center [277, 214] width 10 height 17
radio input "true"
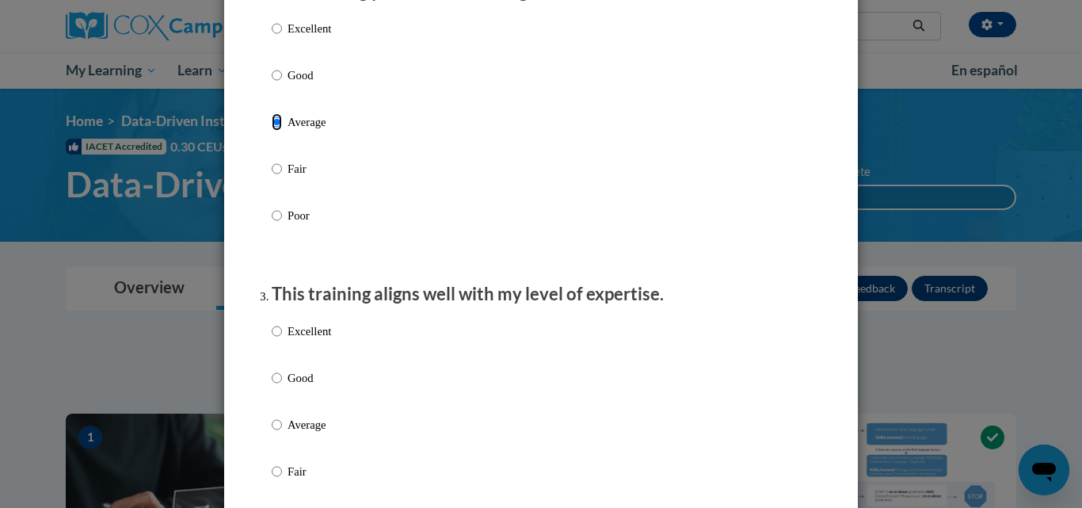
scroll to position [792, 0]
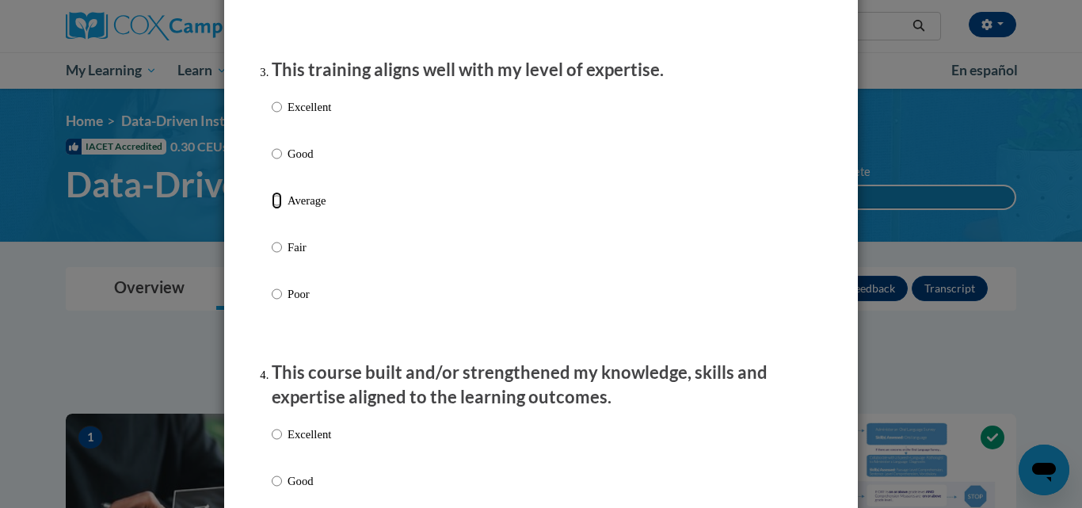
click at [272, 209] on input "Average" at bounding box center [277, 200] width 10 height 17
radio input "true"
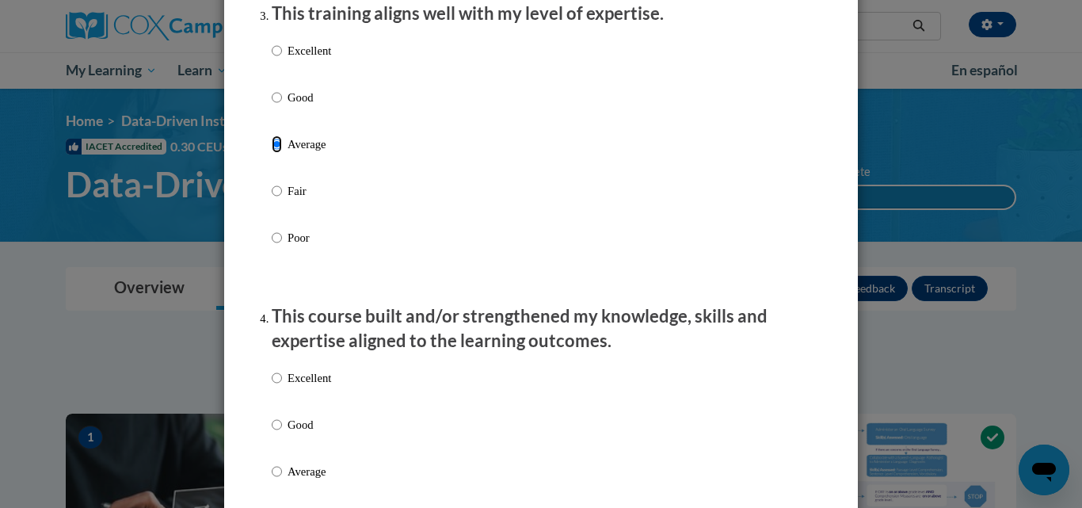
scroll to position [951, 0]
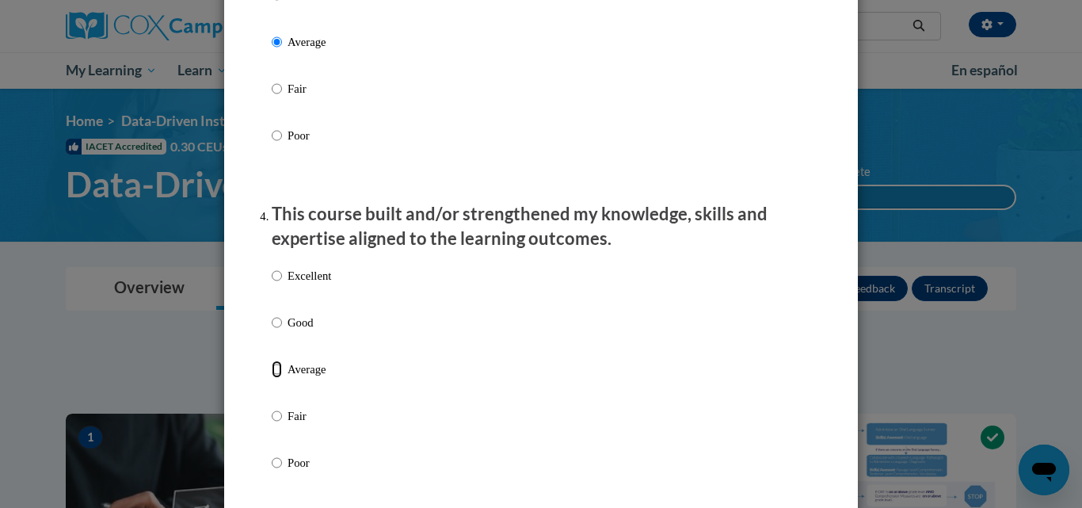
click at [272, 378] on input "Average" at bounding box center [277, 368] width 10 height 17
radio input "true"
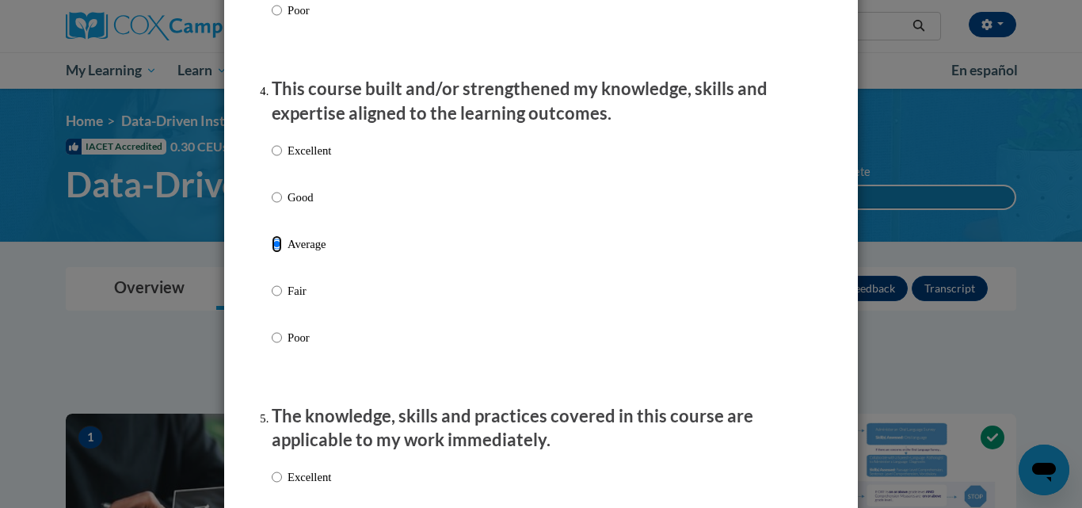
scroll to position [1267, 0]
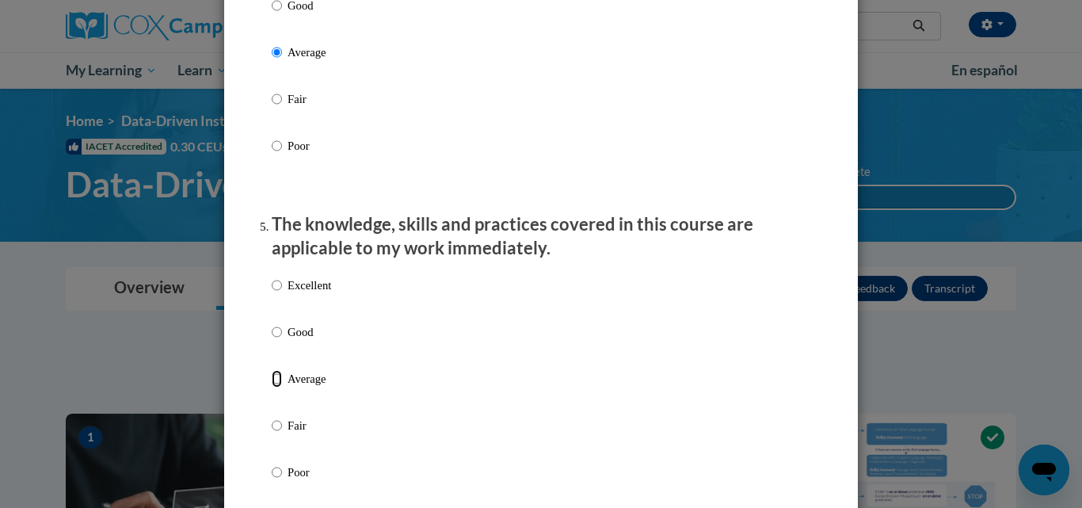
click at [276, 387] on input "Average" at bounding box center [277, 378] width 10 height 17
radio input "true"
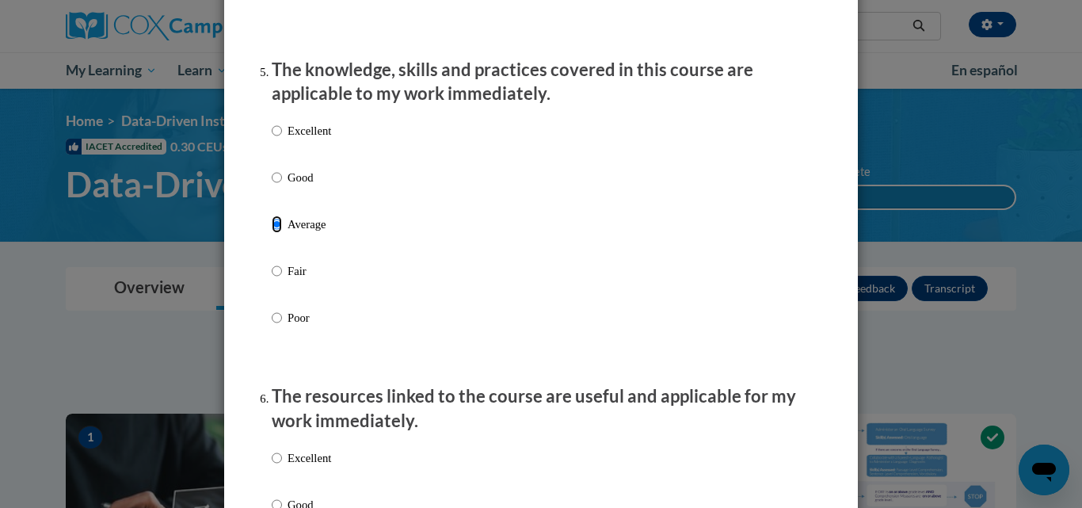
scroll to position [1584, 0]
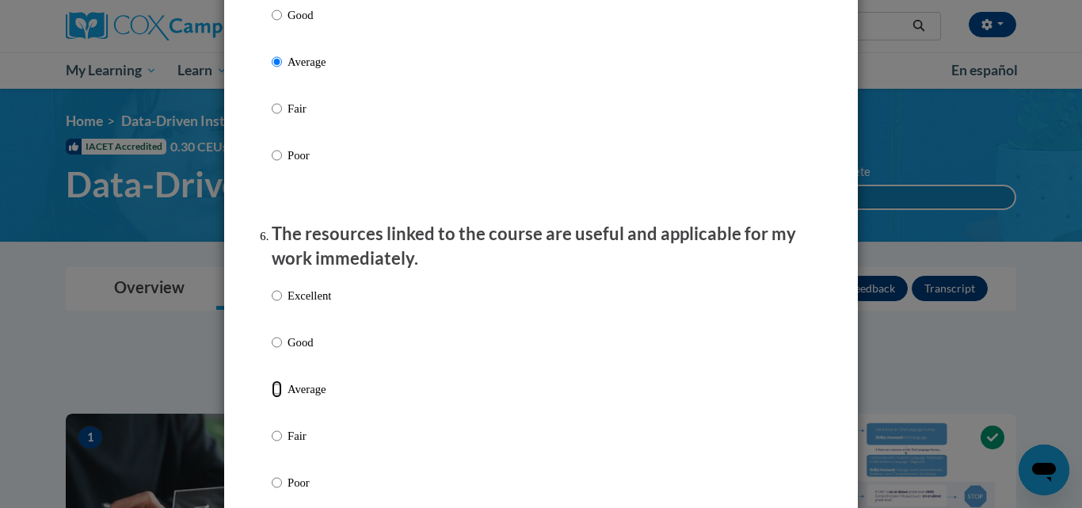
click at [274, 398] on input "Average" at bounding box center [277, 388] width 10 height 17
radio input "true"
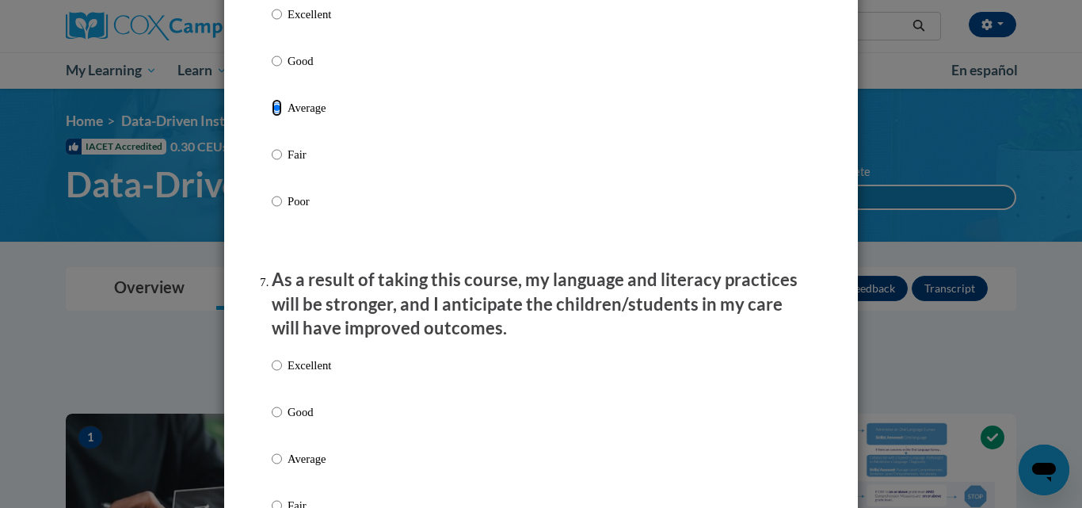
scroll to position [1901, 0]
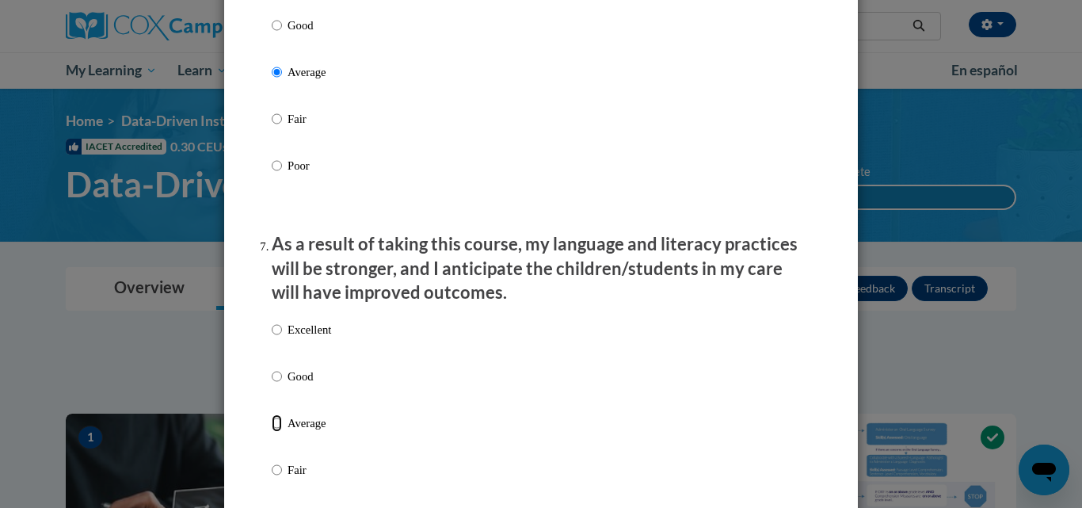
click at [272, 432] on input "Average" at bounding box center [277, 422] width 10 height 17
radio input "true"
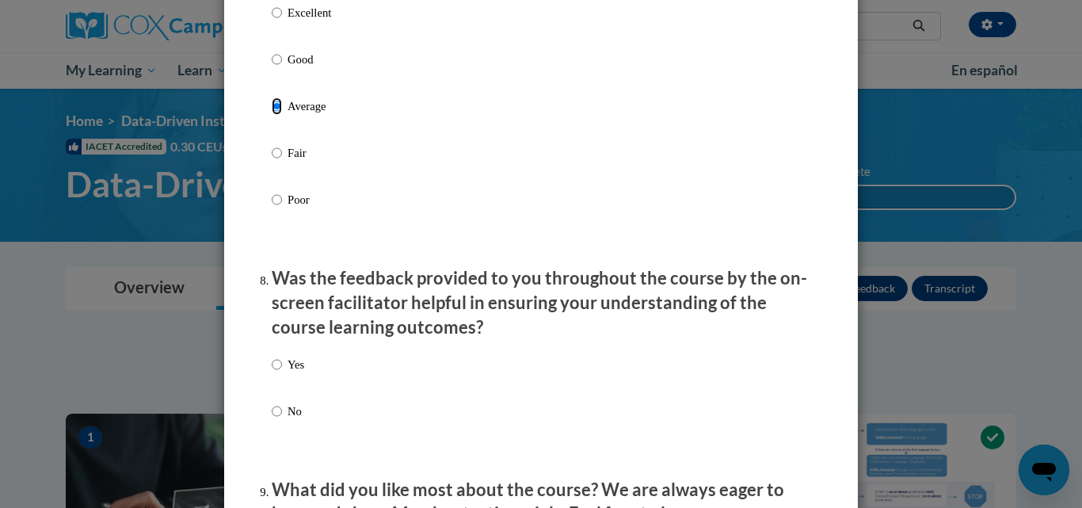
scroll to position [2297, 0]
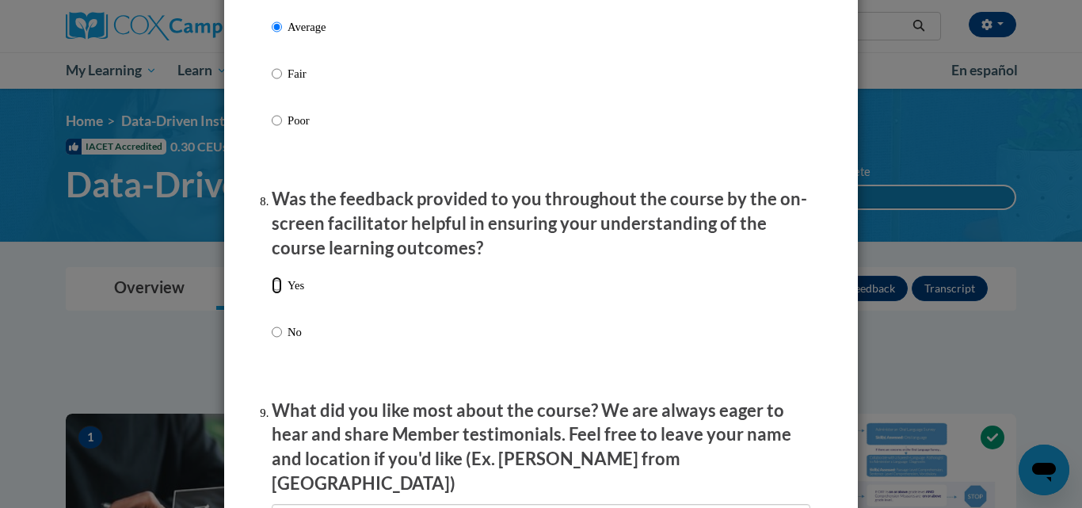
click at [273, 294] on input "Yes" at bounding box center [277, 284] width 10 height 17
radio input "true"
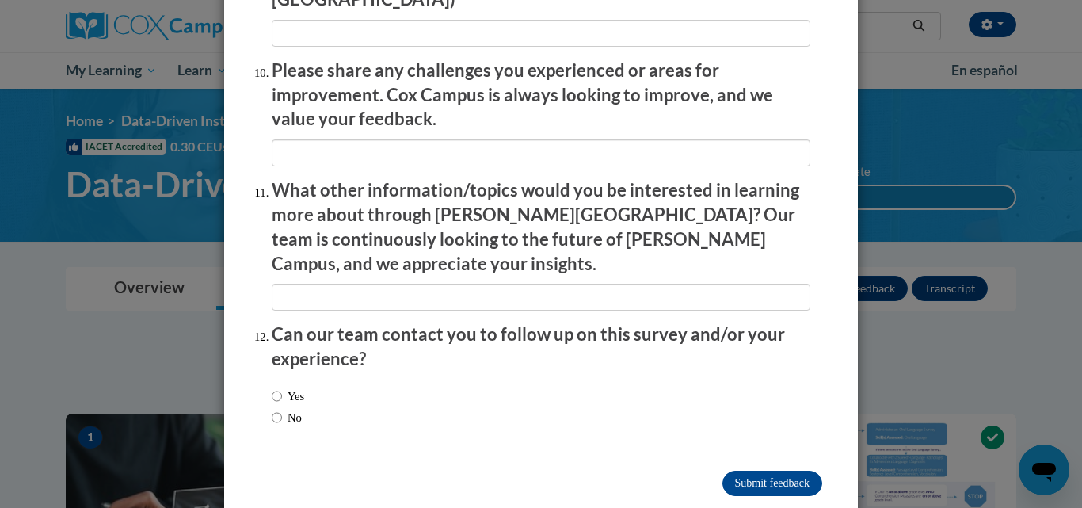
scroll to position [2784, 0]
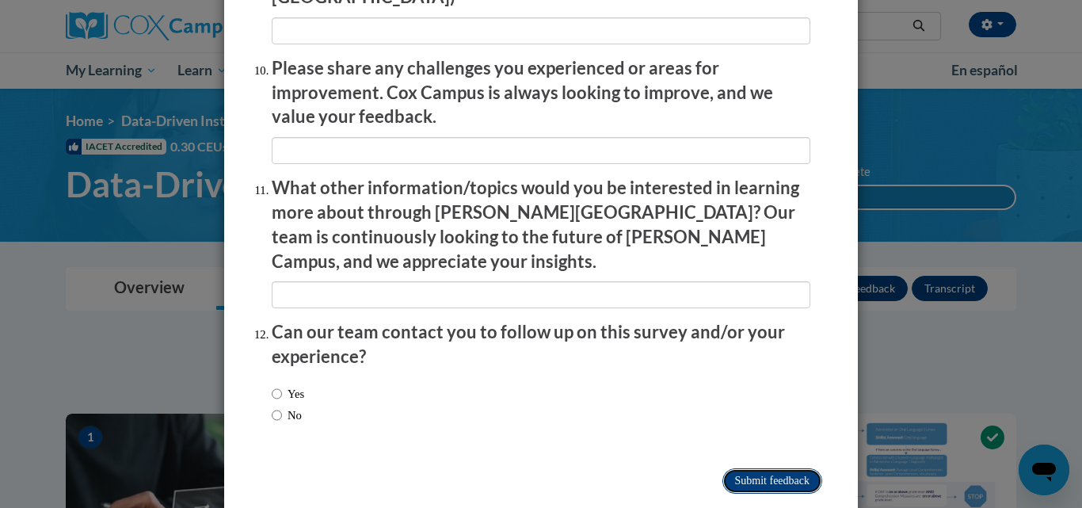
click at [751, 468] on input "Submit feedback" at bounding box center [772, 480] width 100 height 25
click at [276, 406] on input "No" at bounding box center [277, 414] width 10 height 17
radio input "true"
click at [756, 468] on input "Submitting" at bounding box center [772, 480] width 100 height 25
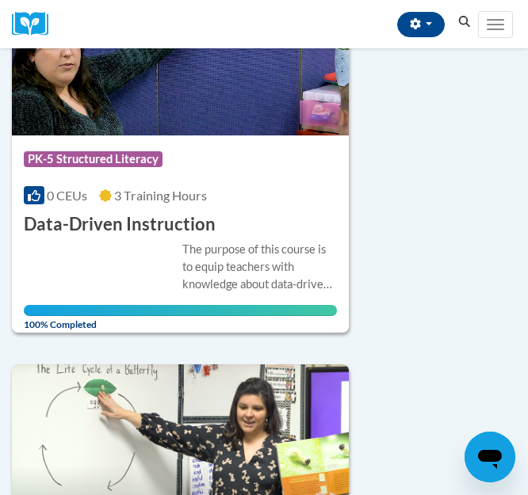
scroll to position [317, 0]
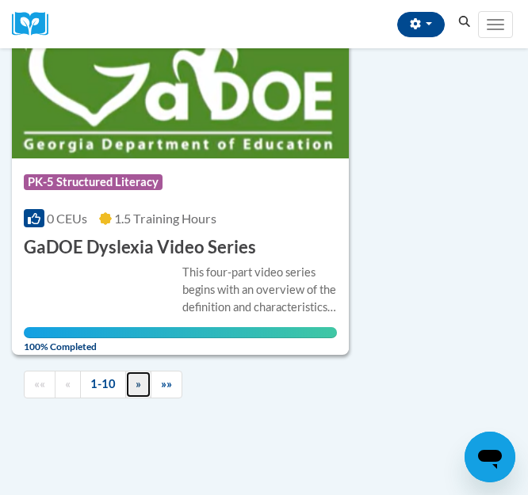
click at [137, 377] on span "»" at bounding box center [138, 383] width 6 height 13
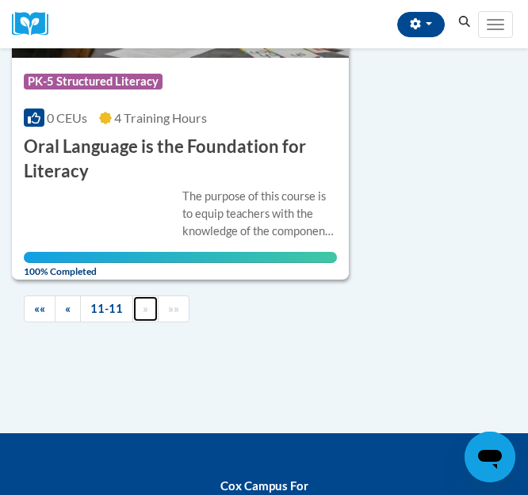
scroll to position [256, 0]
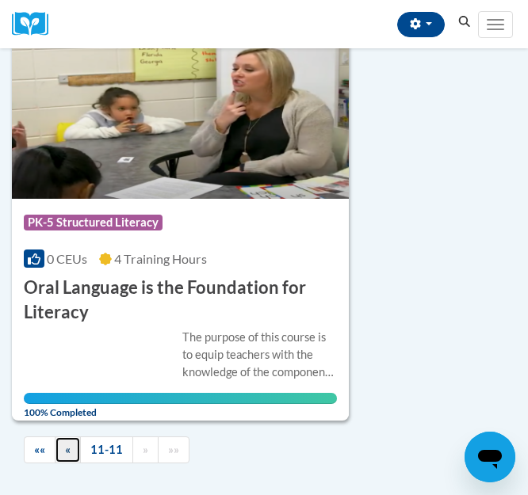
click at [70, 451] on span "«" at bounding box center [68, 449] width 6 height 13
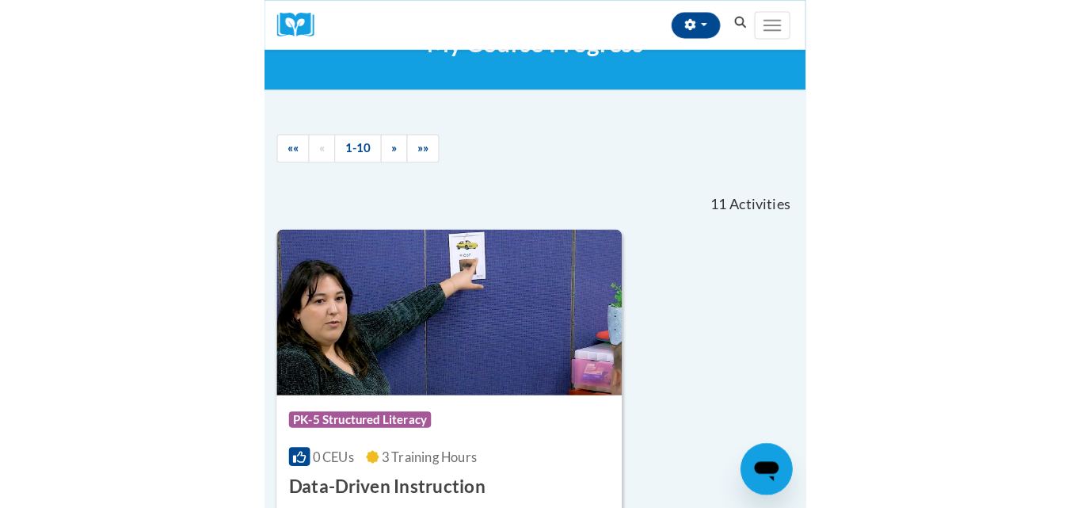
scroll to position [158, 0]
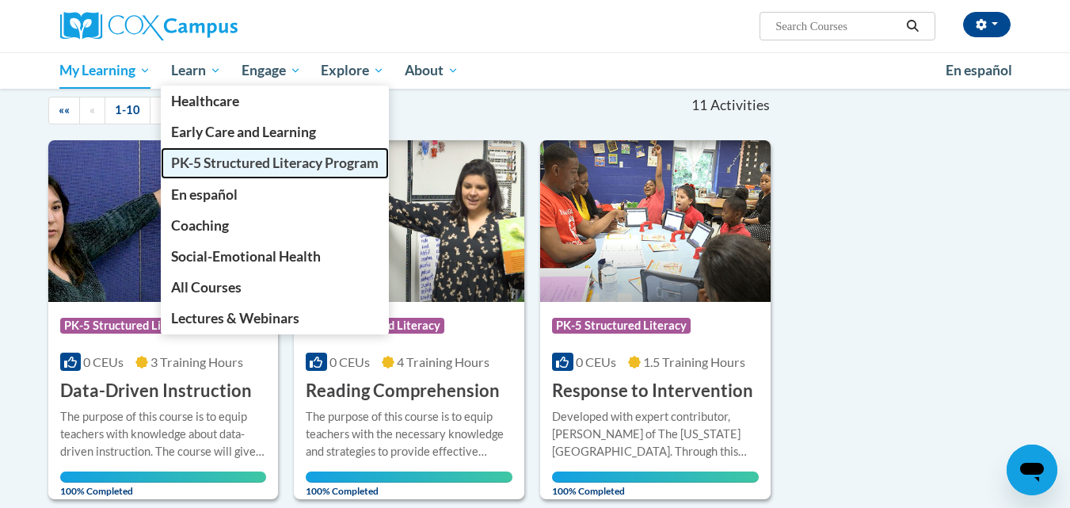
click at [227, 162] on span "PK-5 Structured Literacy Program" at bounding box center [275, 162] width 208 height 17
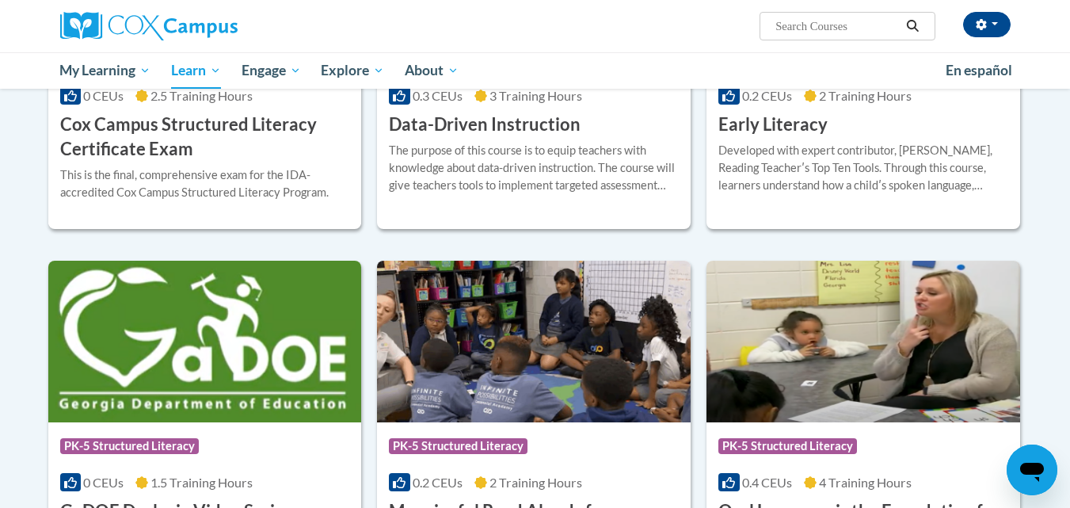
scroll to position [475, 0]
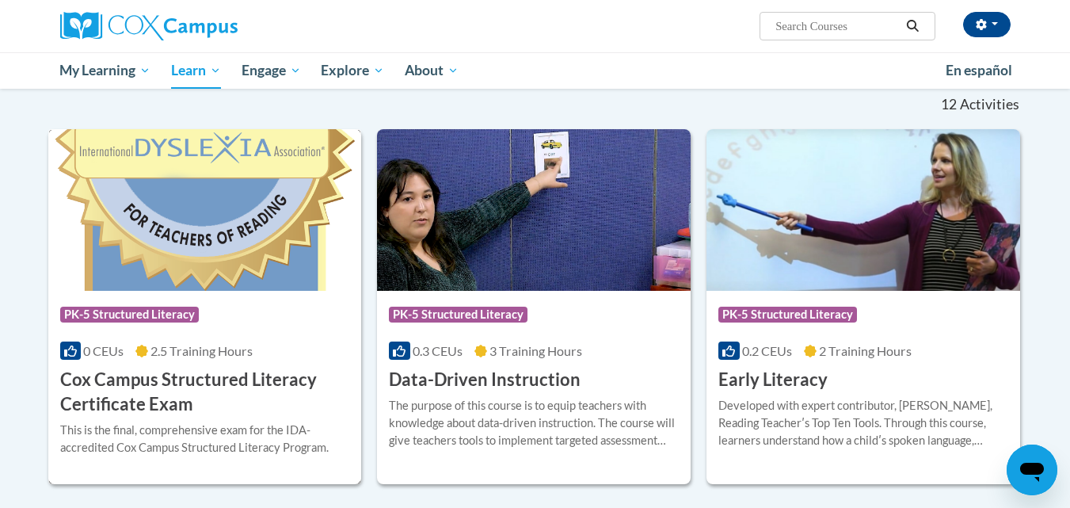
click at [252, 259] on img at bounding box center [205, 210] width 314 height 162
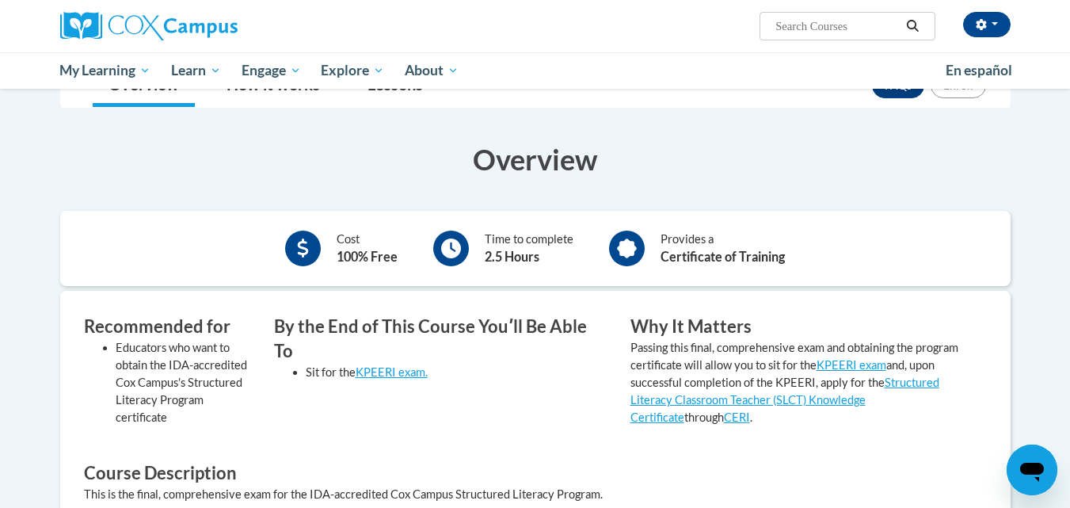
scroll to position [238, 0]
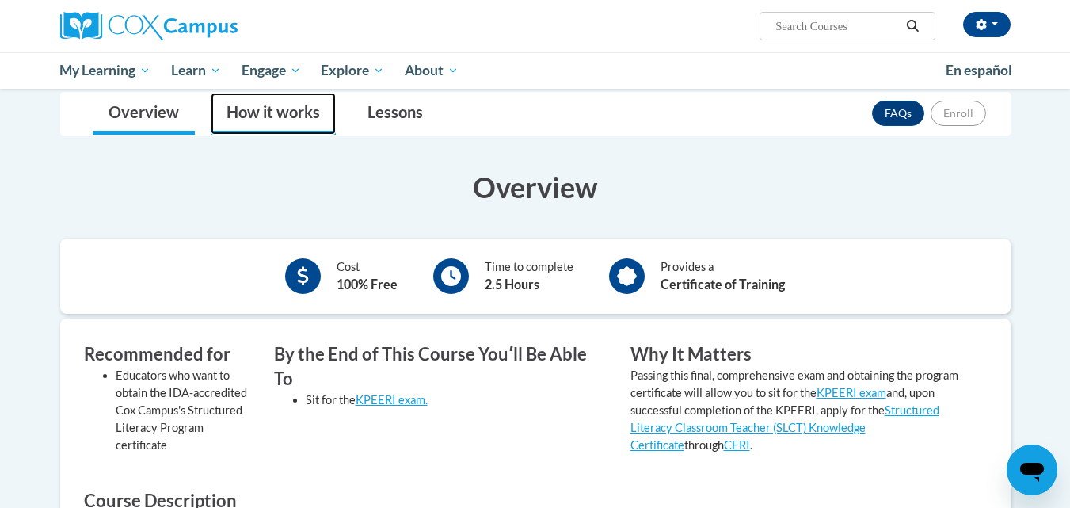
click at [299, 109] on link "How it works" at bounding box center [273, 114] width 125 height 42
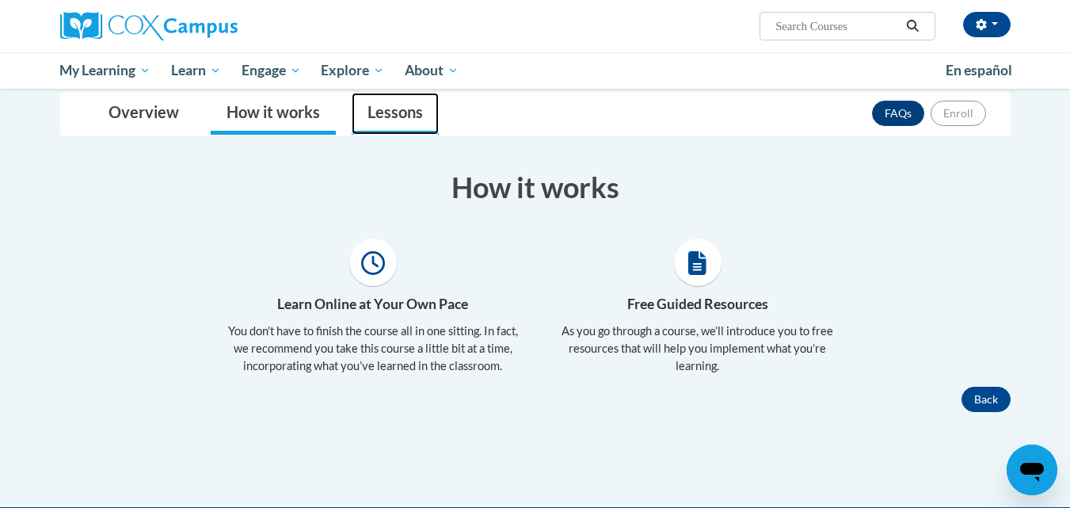
click at [402, 108] on link "Lessons" at bounding box center [395, 114] width 87 height 42
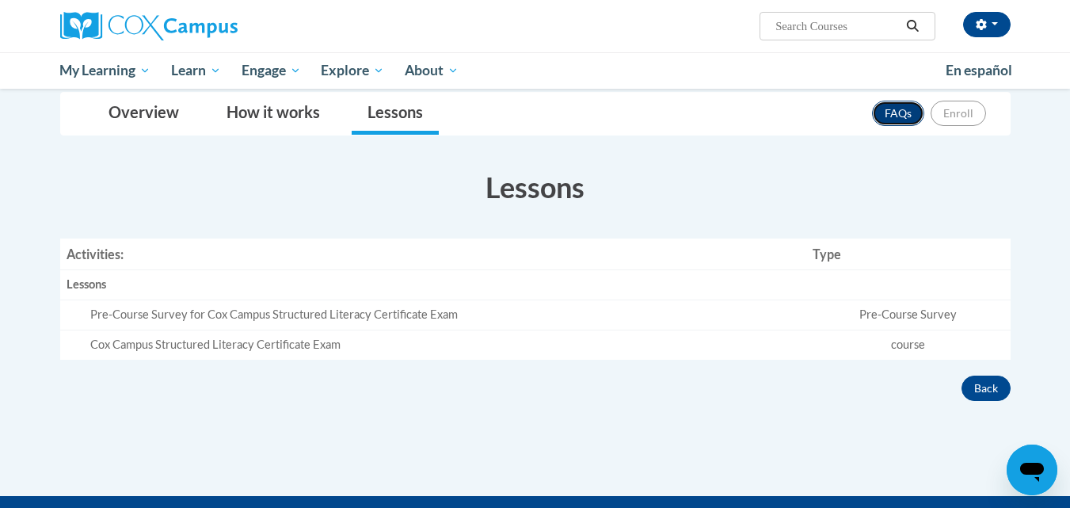
click at [889, 115] on link "FAQs" at bounding box center [898, 113] width 52 height 25
